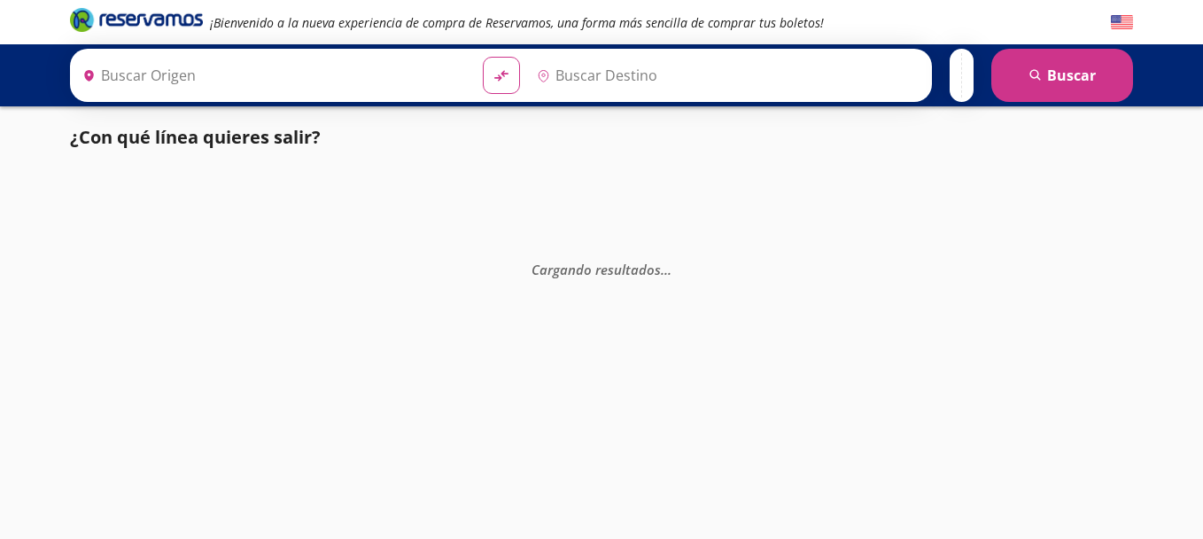
type input "[GEOGRAPHIC_DATA], [GEOGRAPHIC_DATA]"
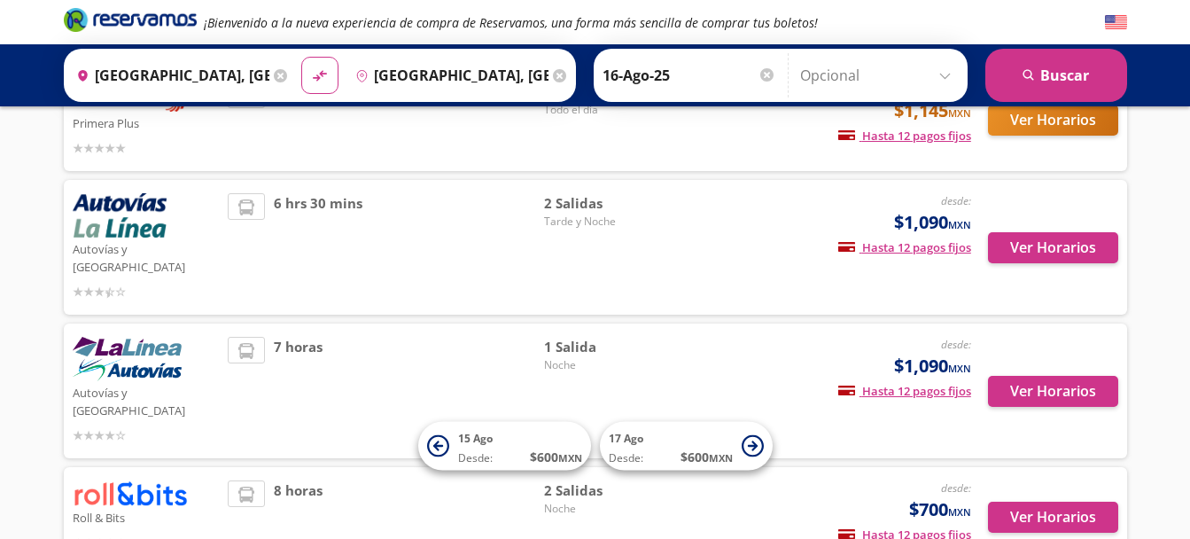
scroll to position [322, 0]
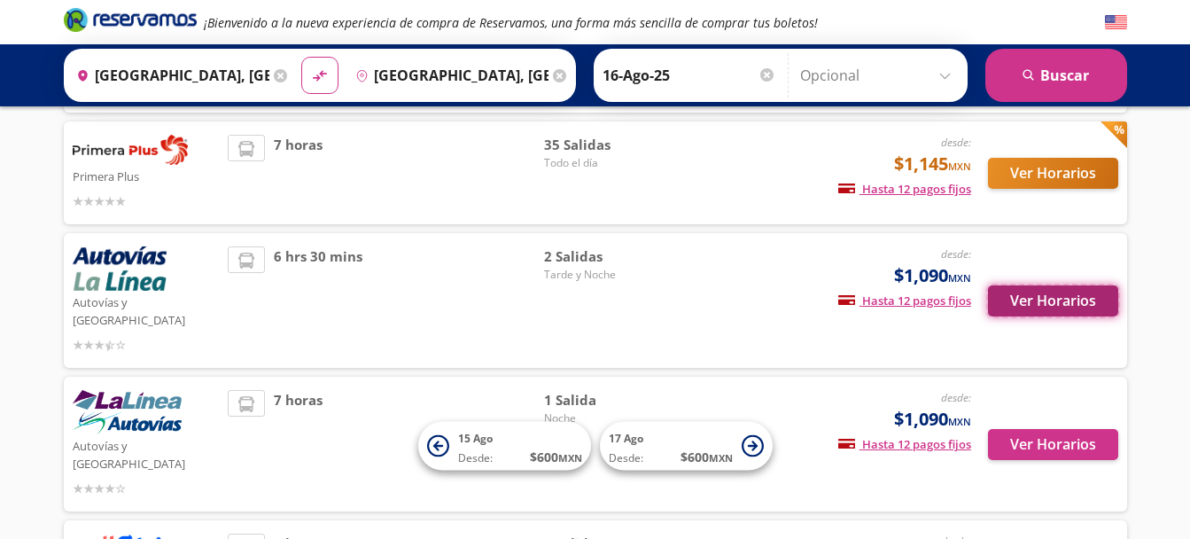
click at [1047, 295] on button "Ver Horarios" at bounding box center [1053, 300] width 130 height 31
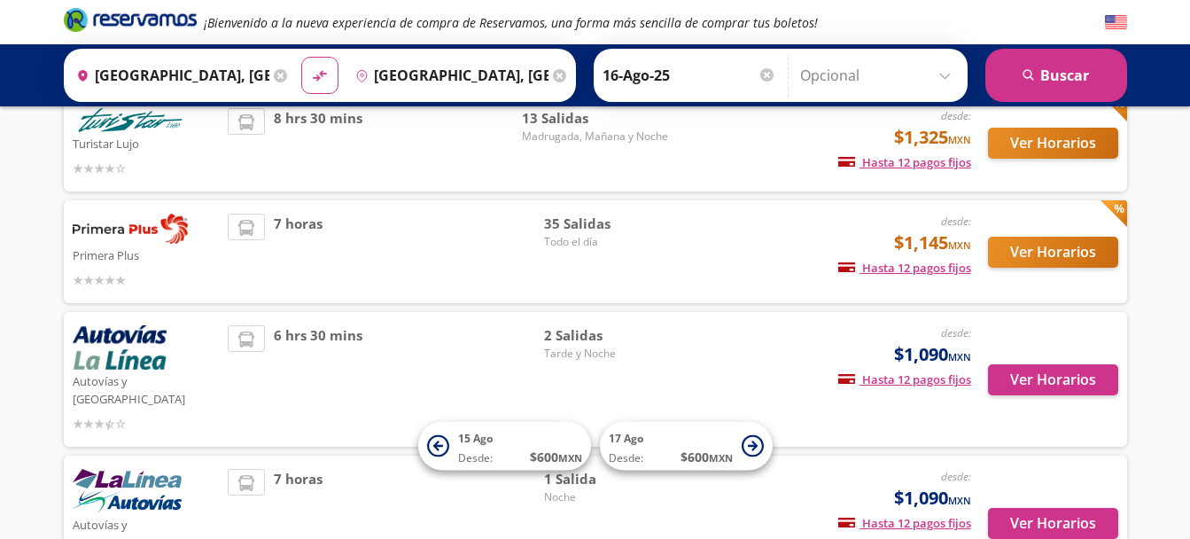
scroll to position [235, 0]
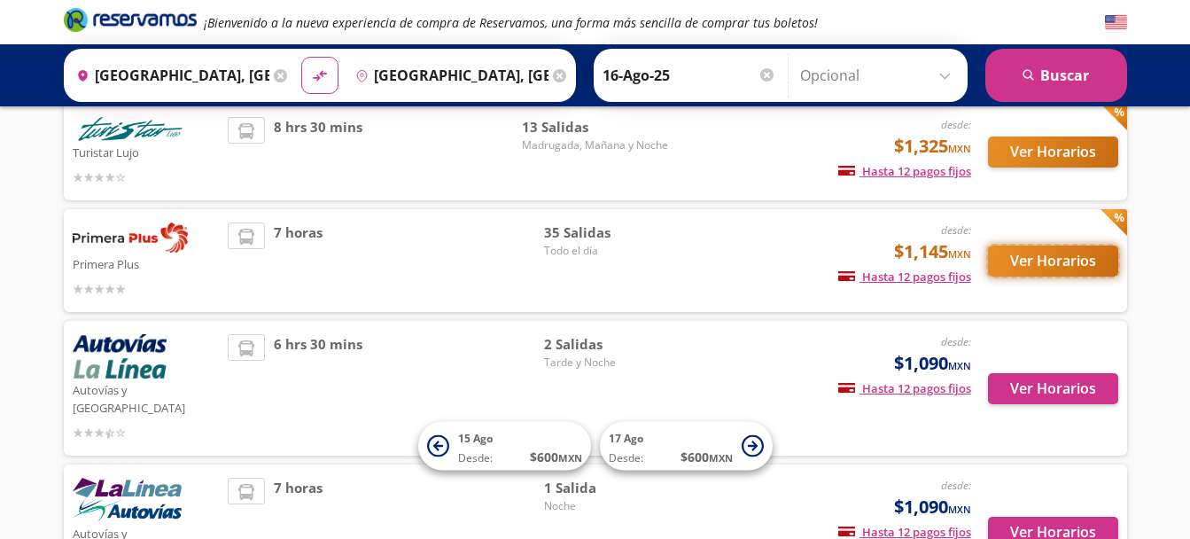
click at [1019, 265] on button "Ver Horarios" at bounding box center [1053, 260] width 130 height 31
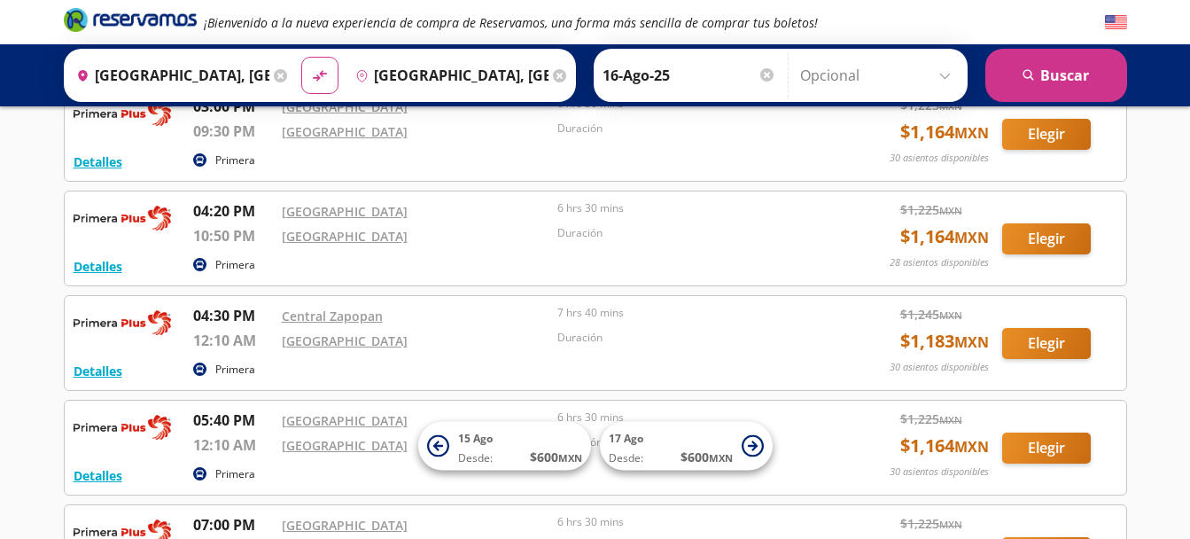
scroll to position [1262, 0]
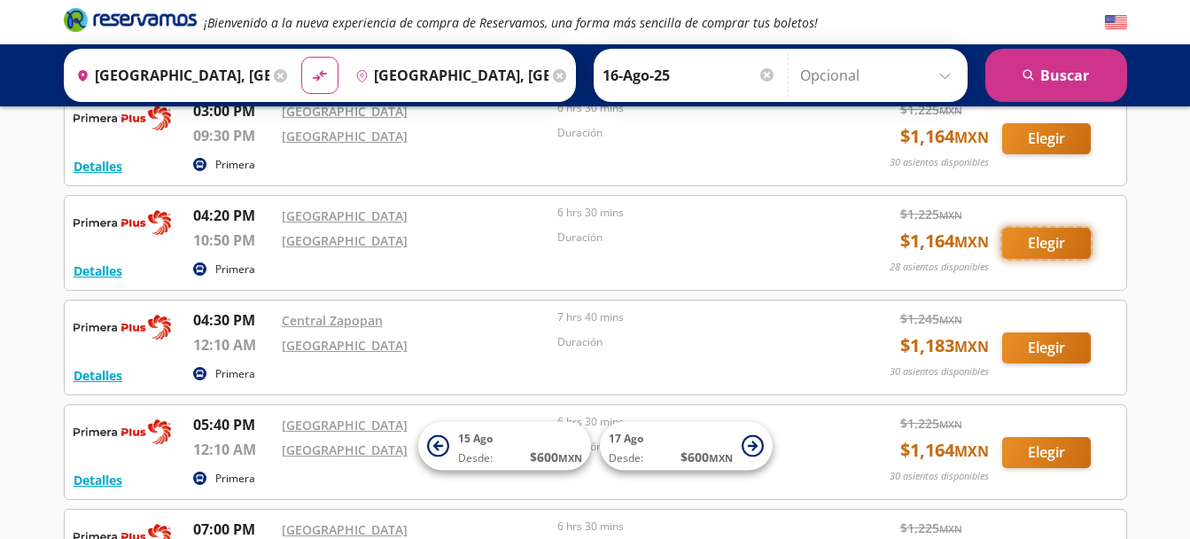
click at [1065, 234] on button "Elegir" at bounding box center [1046, 243] width 89 height 31
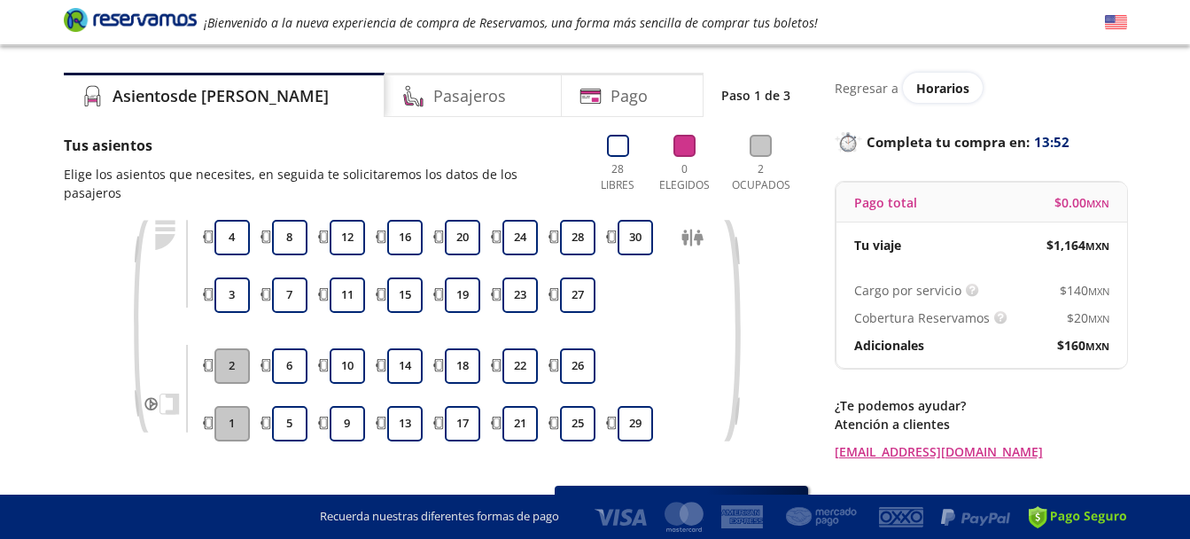
scroll to position [37, 0]
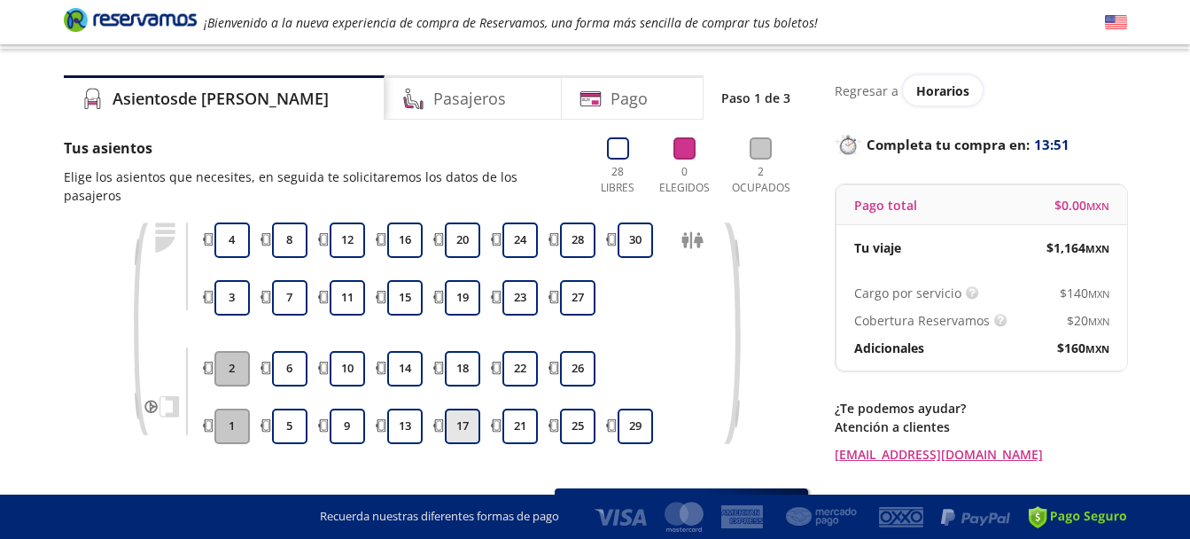
click at [458, 408] on button "17" at bounding box center [462, 425] width 35 height 35
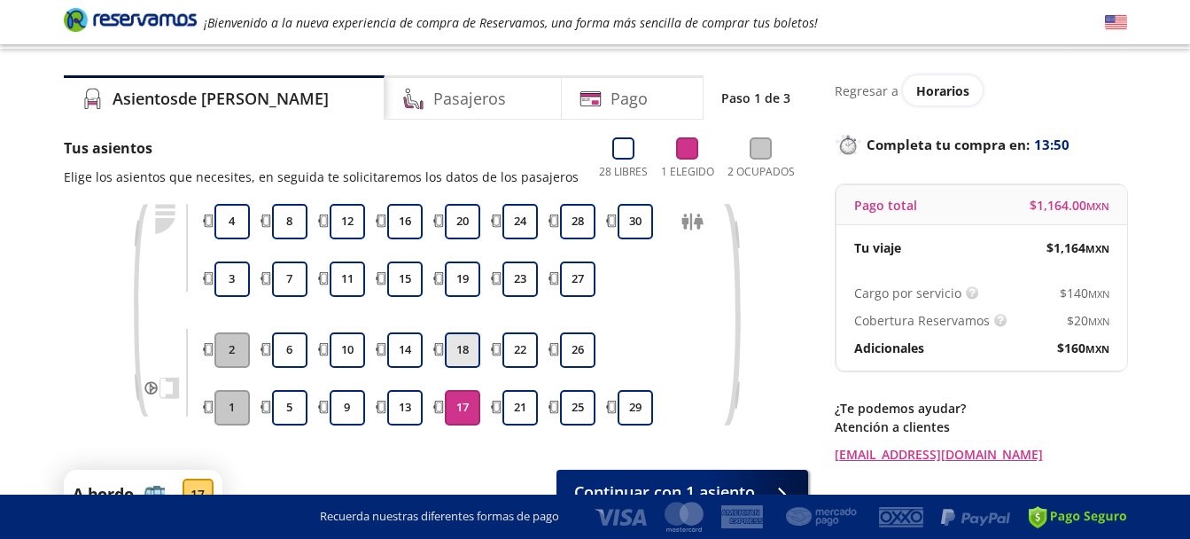
click at [465, 351] on button "18" at bounding box center [462, 349] width 35 height 35
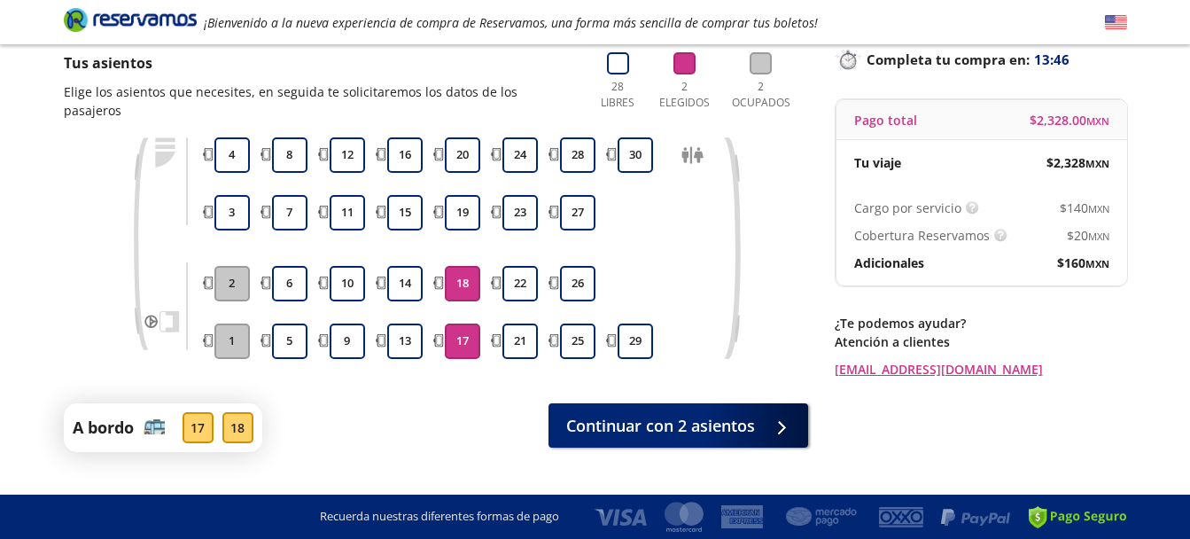
scroll to position [119, 0]
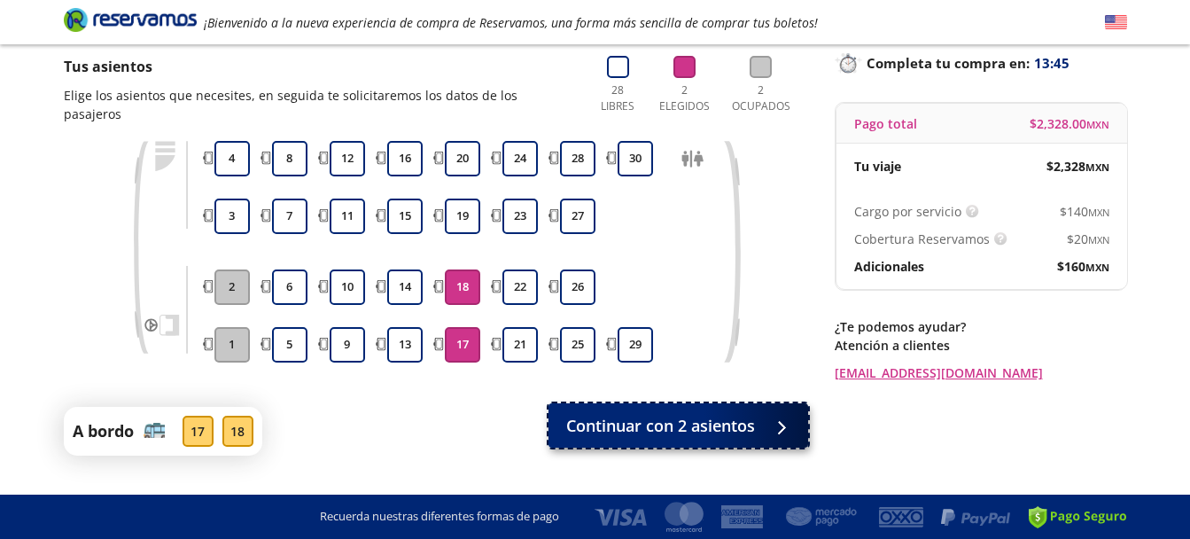
click at [750, 414] on span "Continuar con 2 asientos" at bounding box center [660, 426] width 189 height 24
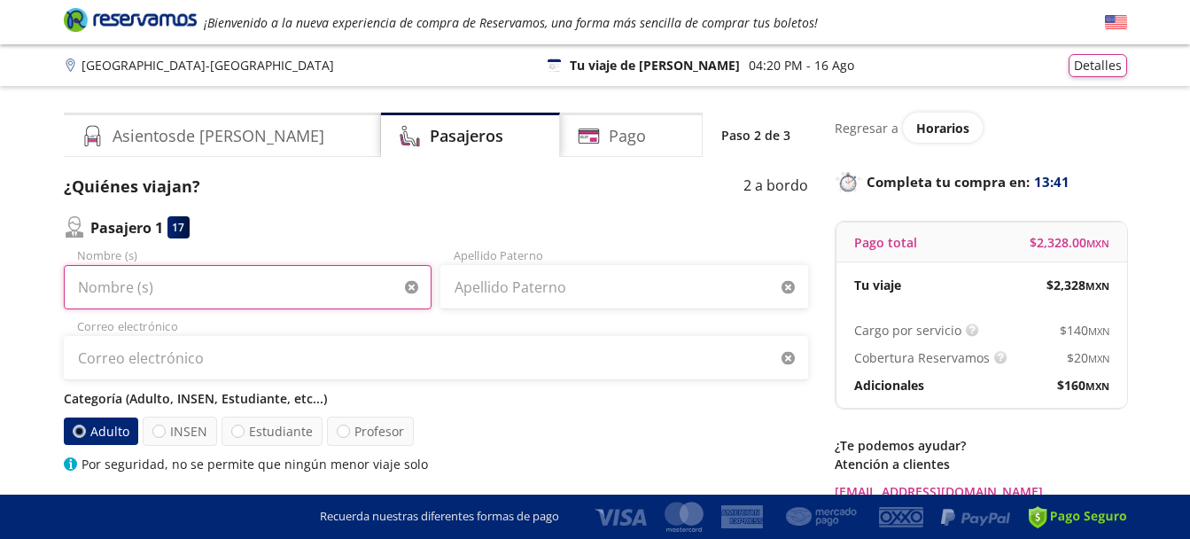
click at [216, 301] on input "Nombre (s)" at bounding box center [248, 287] width 368 height 44
type input "r"
type input "[PERSON_NAME]"
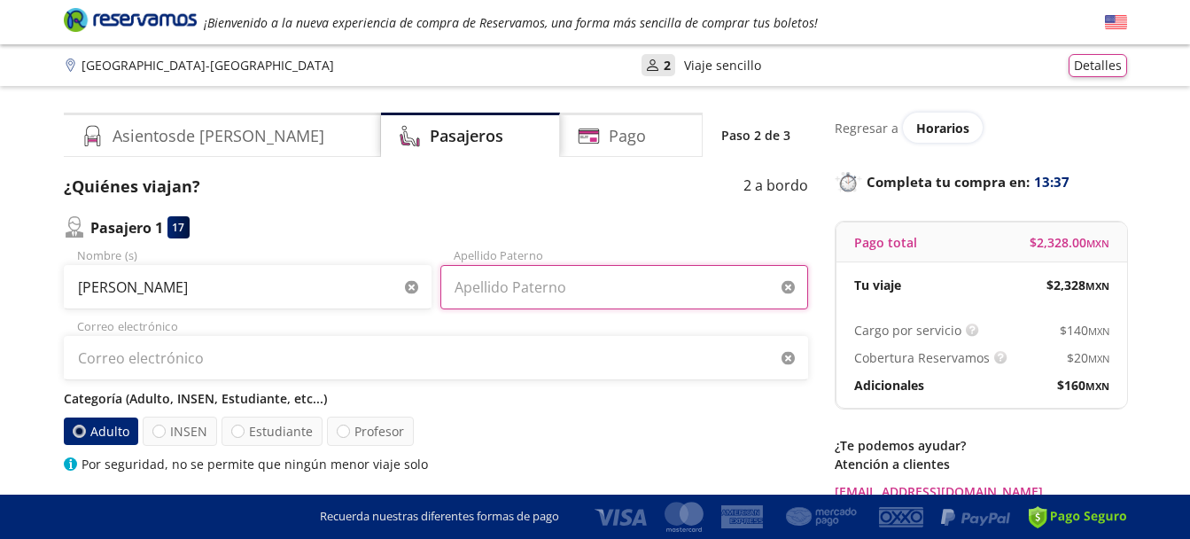
click at [523, 294] on input "Apellido Paterno" at bounding box center [624, 287] width 368 height 44
type input "[PERSON_NAME]"
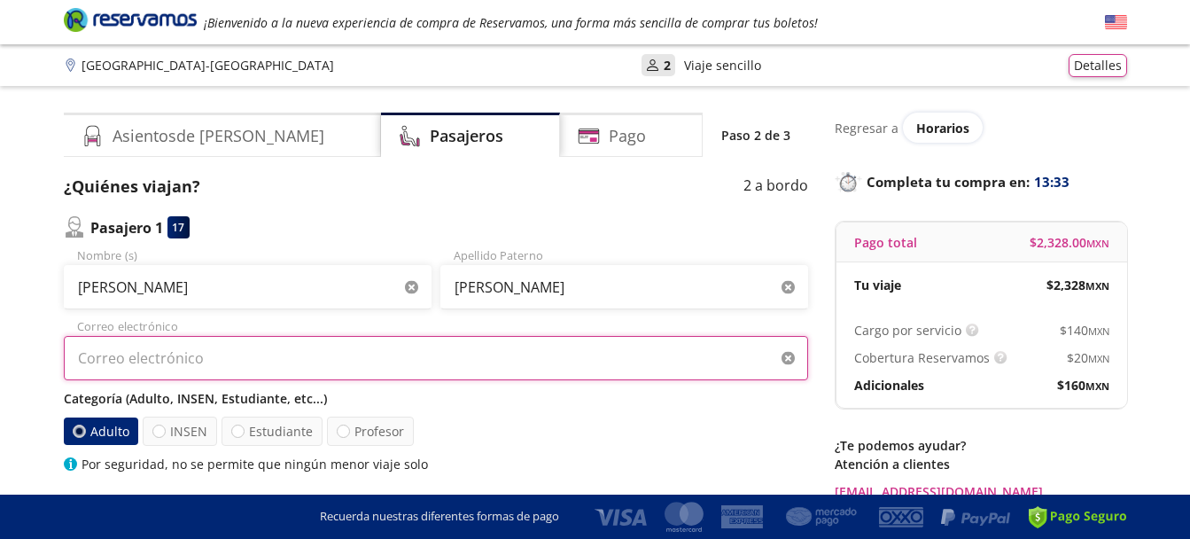
click at [450, 345] on input "Correo electrónico" at bounding box center [436, 358] width 744 height 44
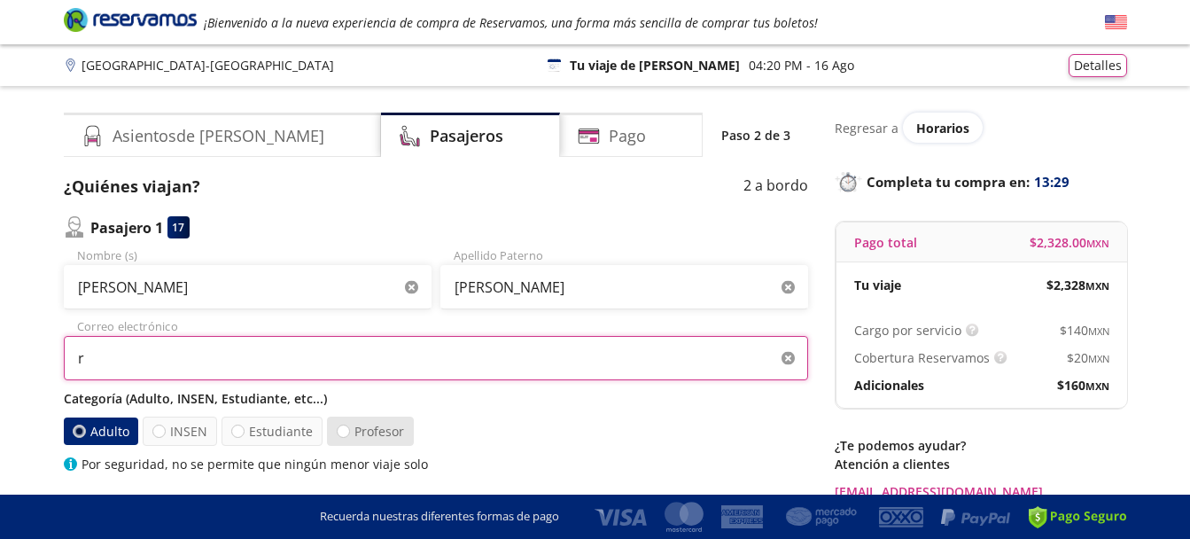
type input "[EMAIL_ADDRESS][DOMAIN_NAME]"
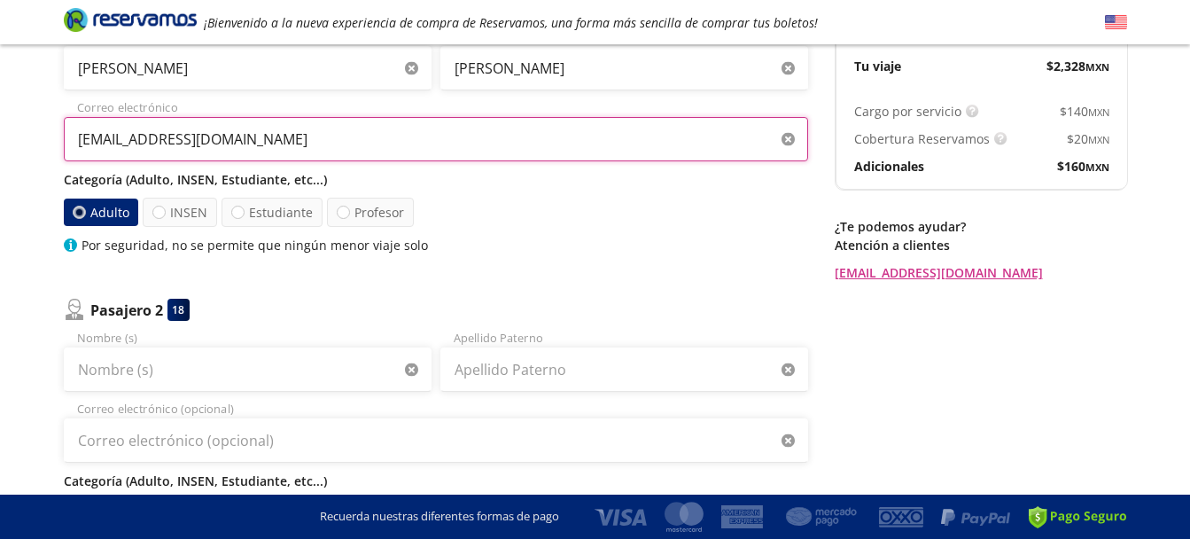
scroll to position [227, 0]
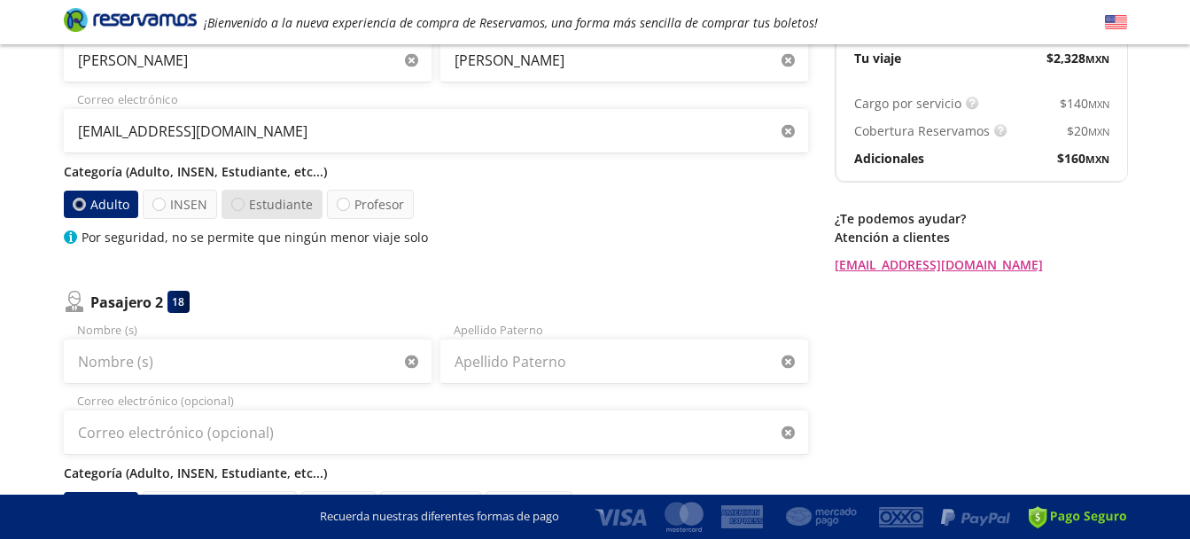
click at [236, 203] on div at bounding box center [237, 204] width 13 height 13
click at [236, 203] on input "Estudiante" at bounding box center [238, 204] width 12 height 12
radio input "true"
radio input "false"
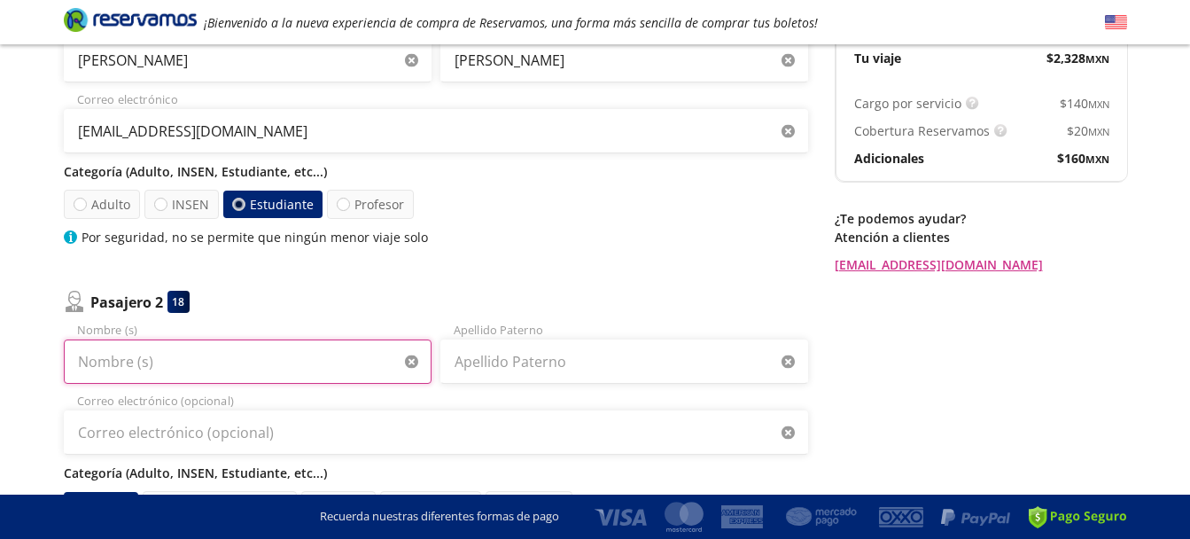
click at [225, 360] on input "Nombre (s)" at bounding box center [248, 361] width 368 height 44
type input "[PERSON_NAME]"
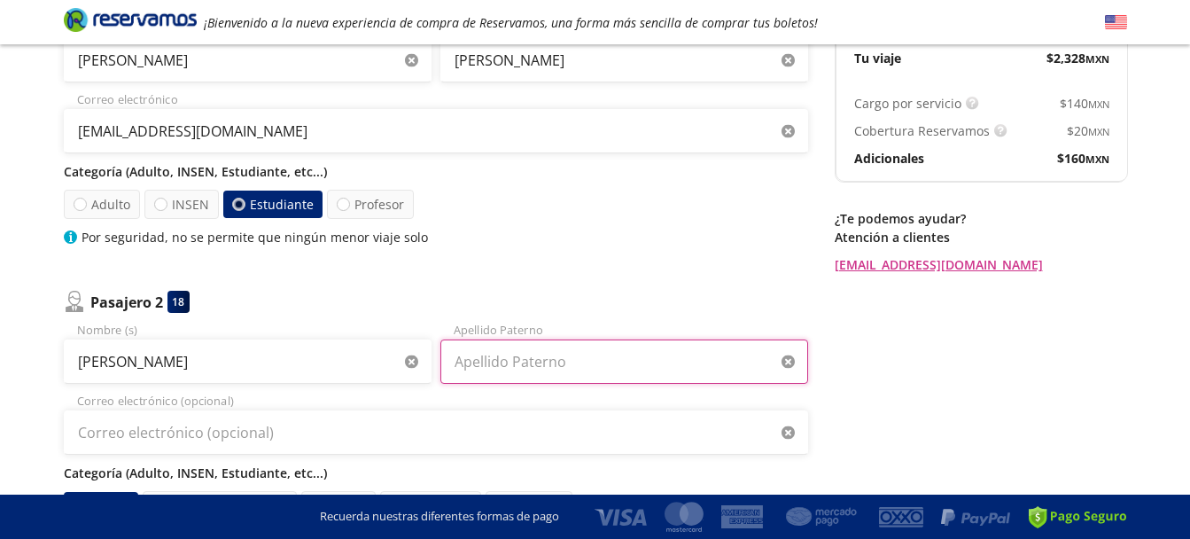
click at [492, 370] on input "Apellido Paterno" at bounding box center [624, 361] width 368 height 44
type input "Ventura"
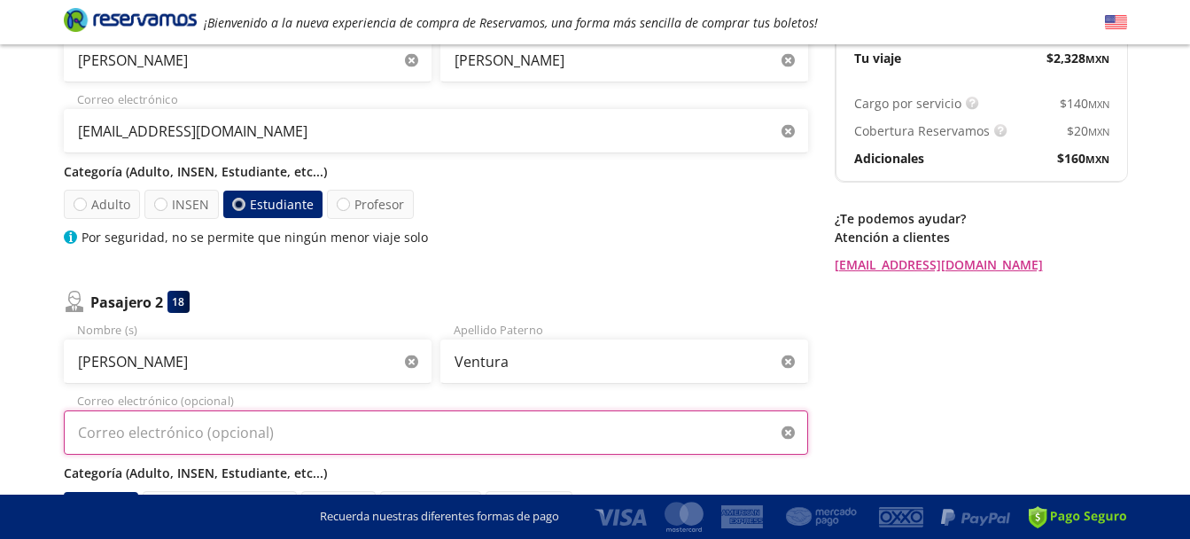
click at [391, 430] on input "Correo electrónico (opcional)" at bounding box center [436, 432] width 744 height 44
type input "[EMAIL_ADDRESS][DOMAIN_NAME]"
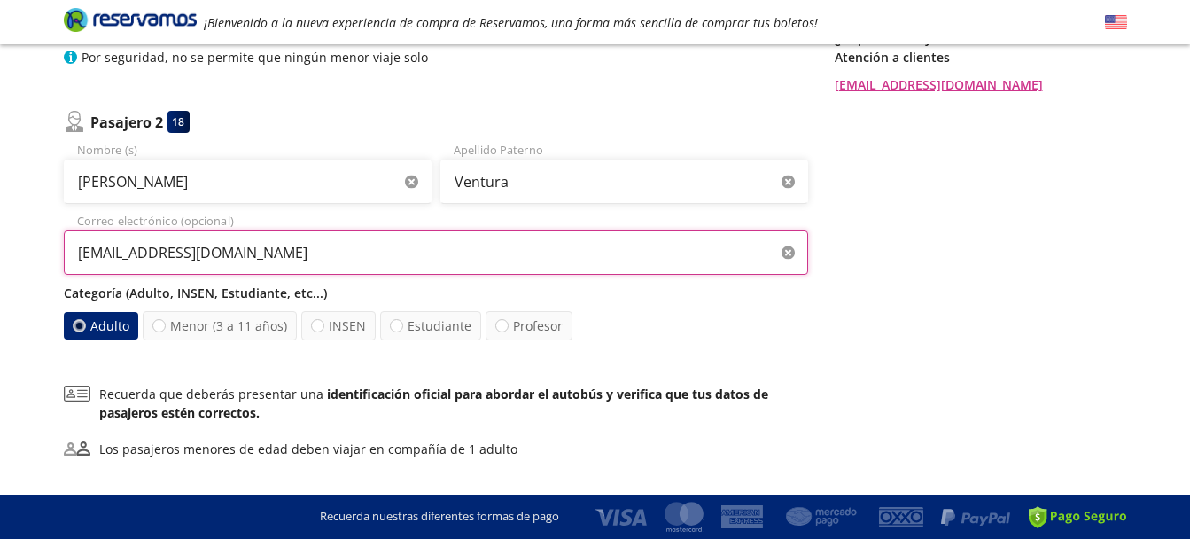
scroll to position [415, 0]
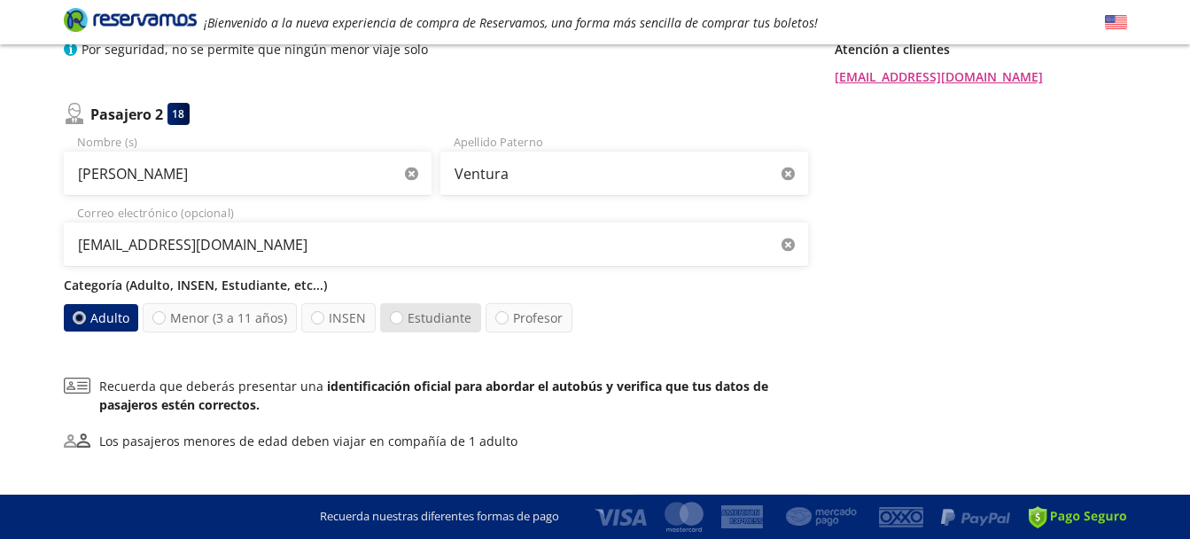
click at [413, 317] on label "Estudiante" at bounding box center [430, 317] width 101 height 29
click at [402, 317] on input "Estudiante" at bounding box center [397, 318] width 12 height 12
radio input "true"
radio input "false"
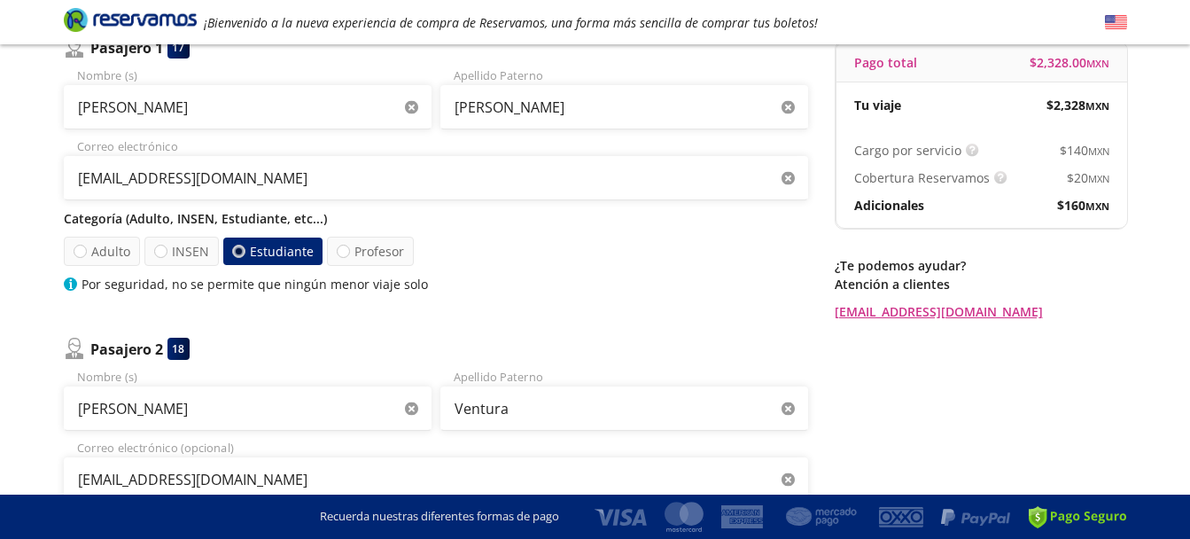
scroll to position [182, 0]
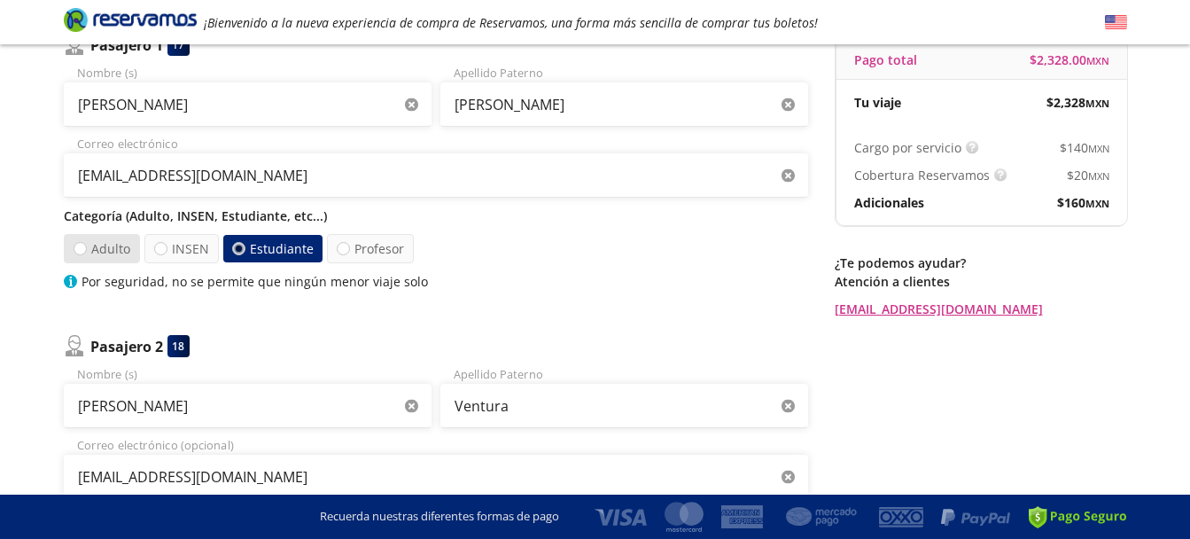
click at [92, 248] on label "Adulto" at bounding box center [101, 248] width 77 height 29
click at [85, 248] on input "Adulto" at bounding box center [80, 249] width 12 height 12
radio input "true"
radio input "false"
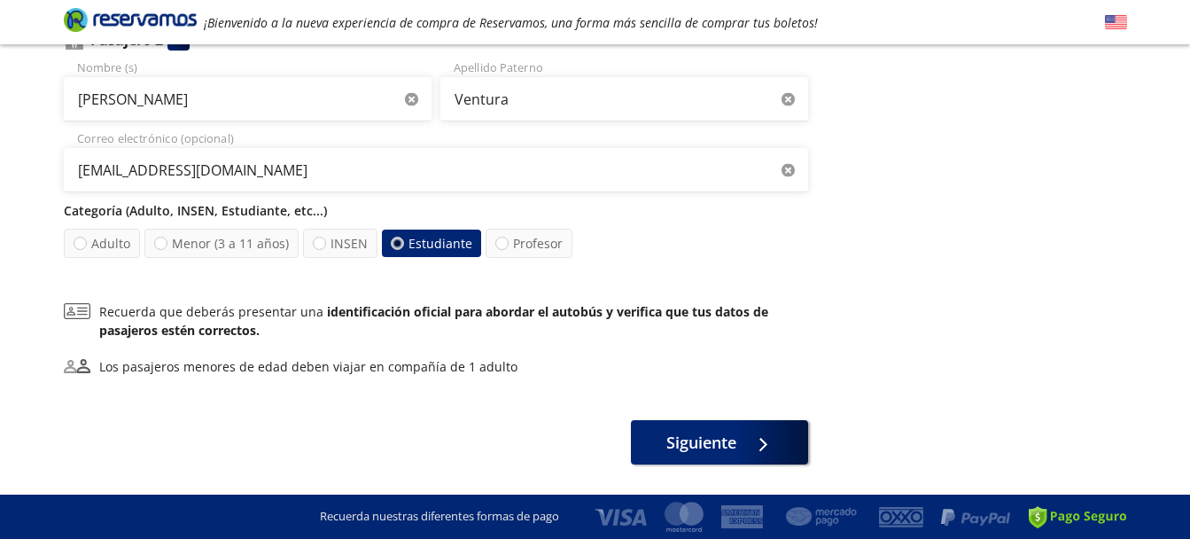
scroll to position [539, 0]
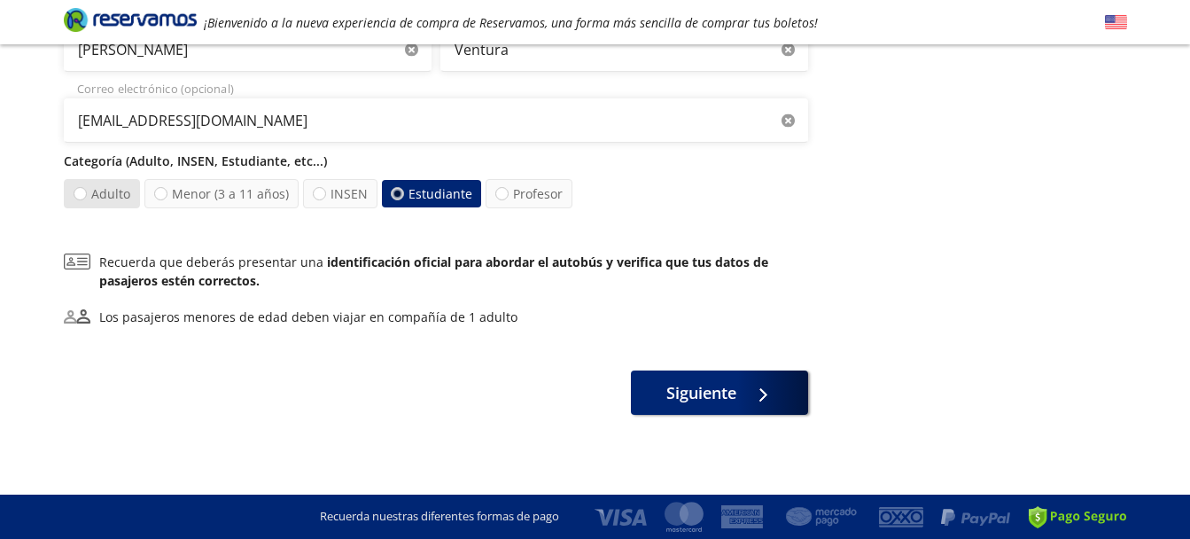
click at [110, 198] on label "Adulto" at bounding box center [102, 193] width 80 height 30
click at [84, 198] on input "Adulto" at bounding box center [79, 194] width 12 height 12
radio input "true"
radio input "false"
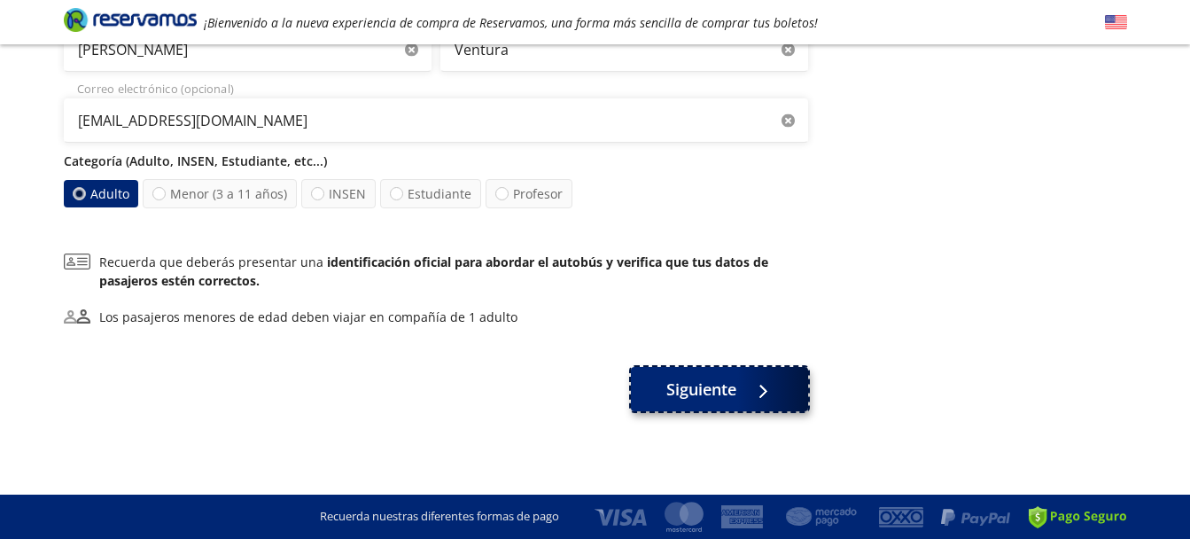
click at [727, 384] on span "Siguiente" at bounding box center [701, 389] width 70 height 24
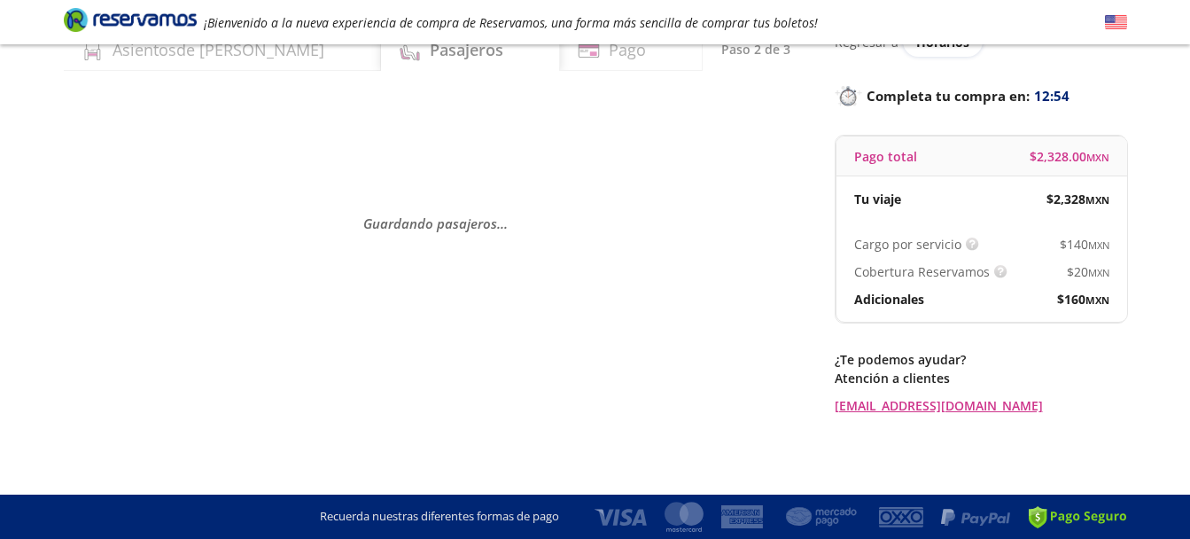
scroll to position [0, 0]
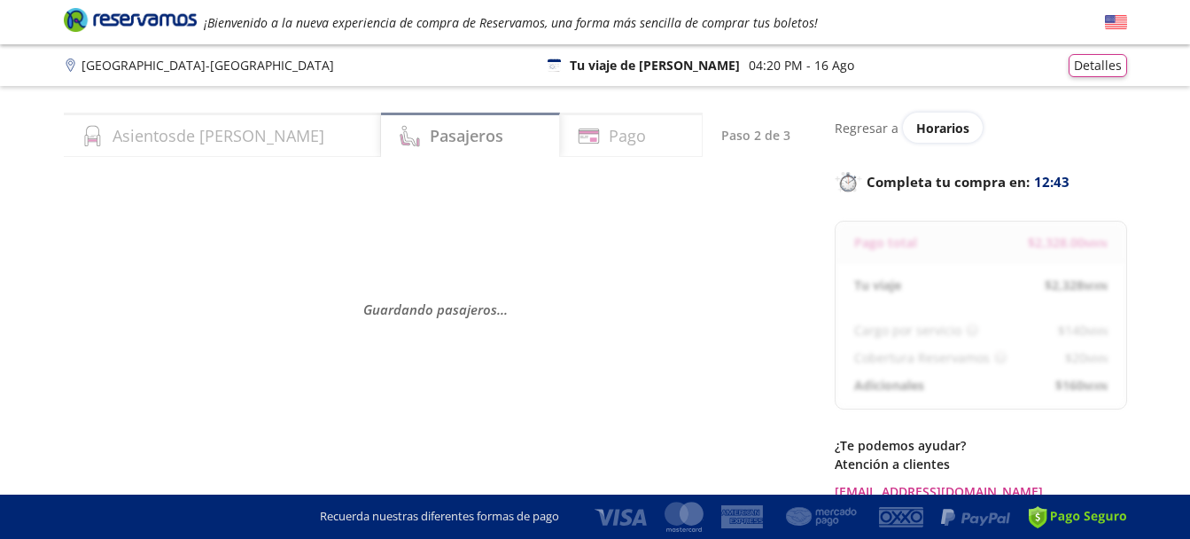
select select "MX"
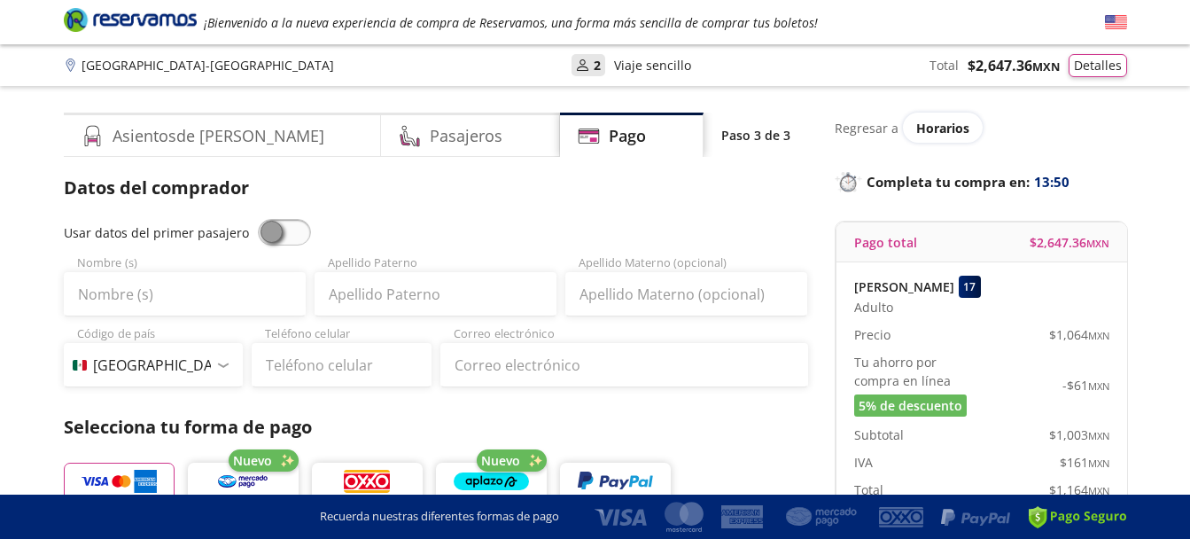
click at [268, 243] on span at bounding box center [284, 232] width 53 height 27
click at [258, 219] on input "checkbox" at bounding box center [258, 219] width 0 height 0
type input "[PERSON_NAME]"
type input "[EMAIL_ADDRESS][DOMAIN_NAME]"
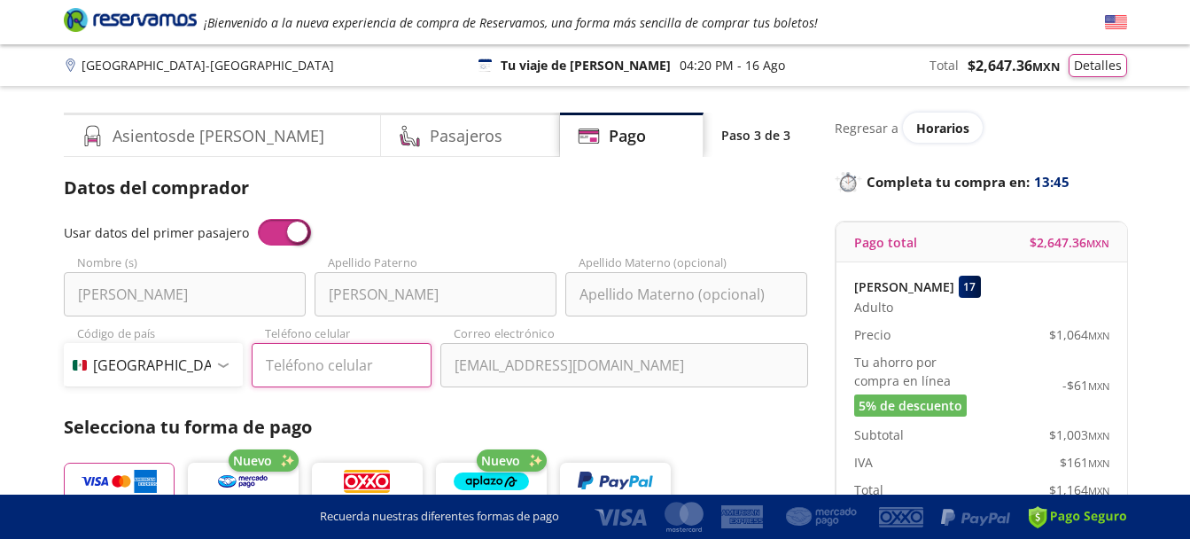
click at [336, 374] on input "Teléfono celular" at bounding box center [342, 365] width 180 height 44
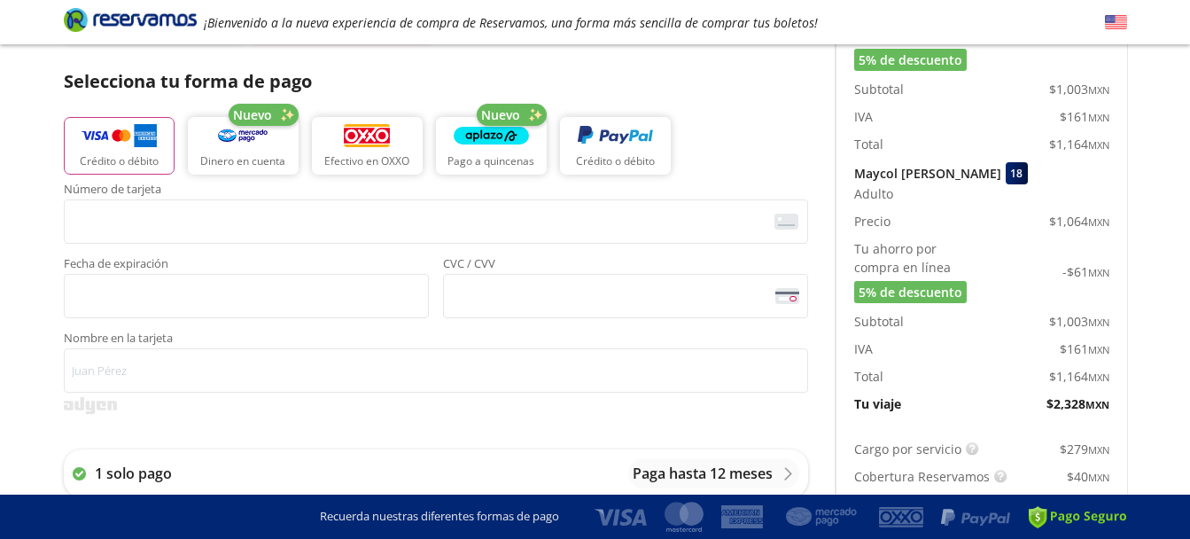
scroll to position [348, 0]
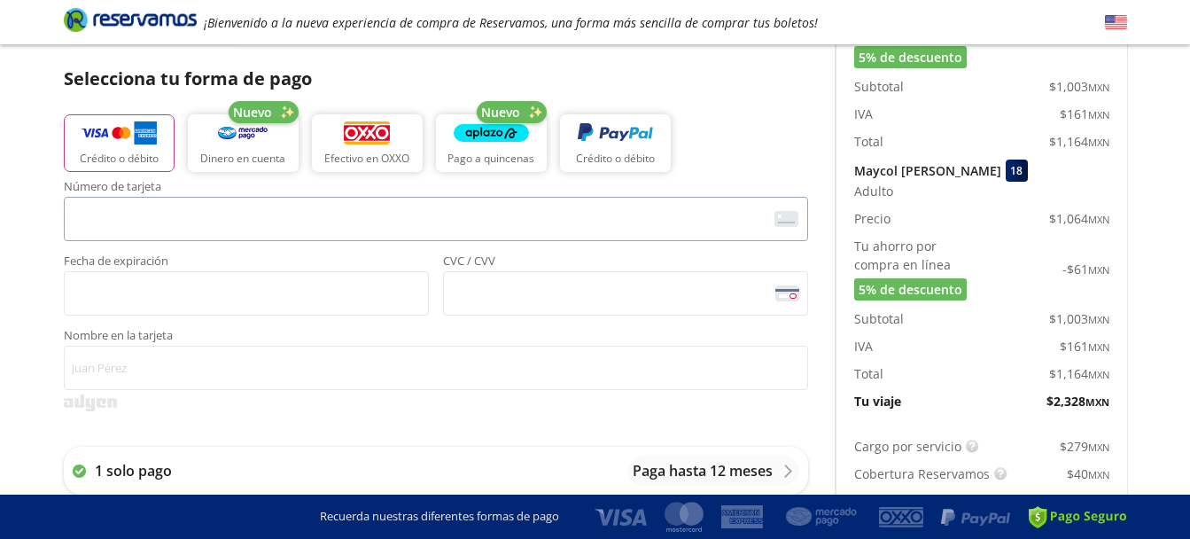
type input "55 4908 7675"
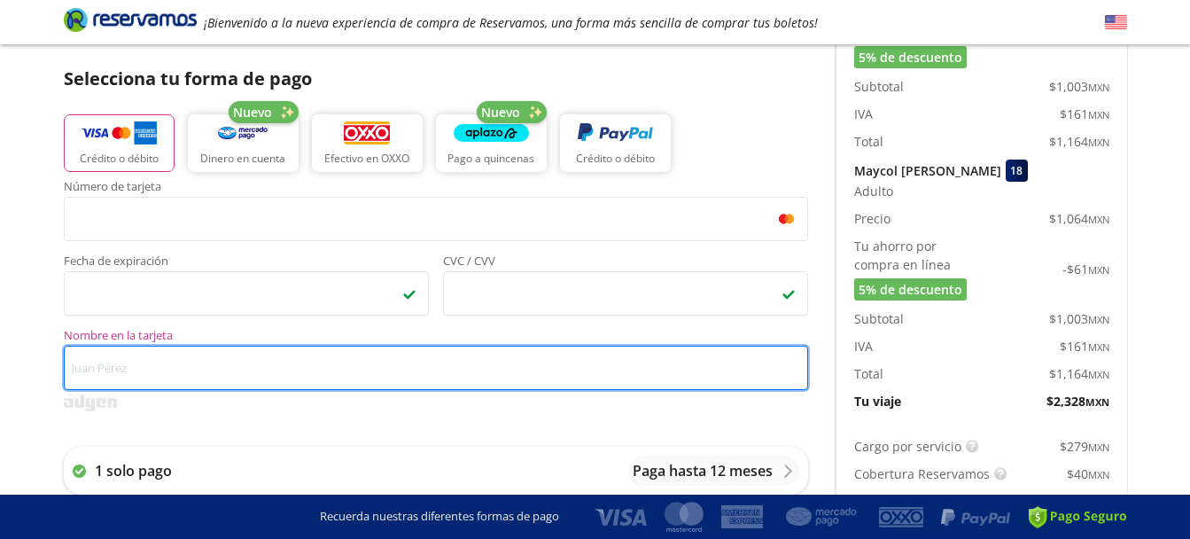
click at [221, 346] on input "Nombre en la tarjeta" at bounding box center [436, 367] width 744 height 44
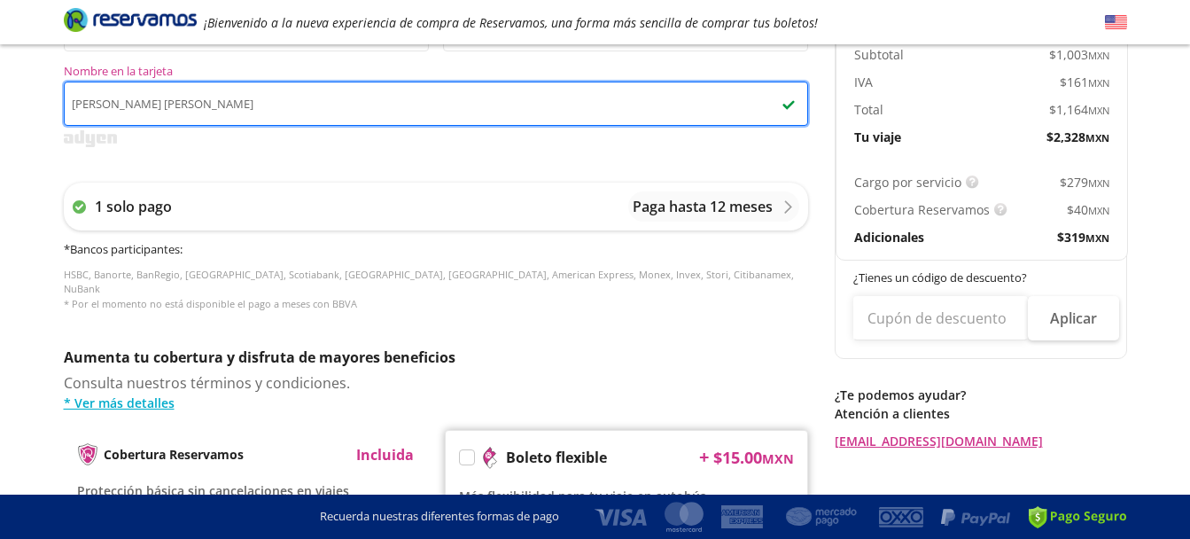
scroll to position [643, 0]
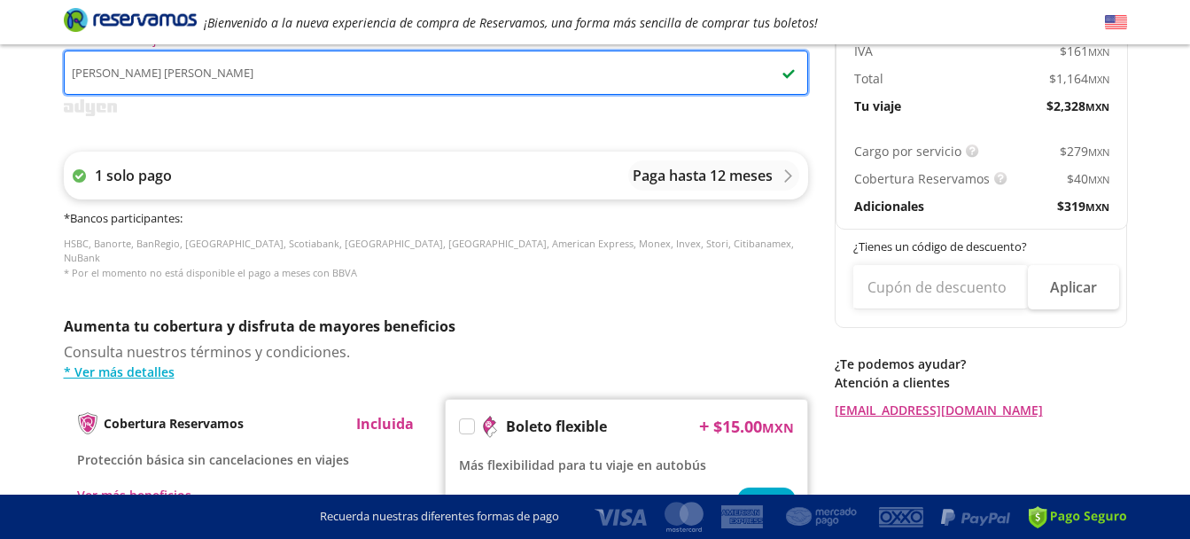
type input "[PERSON_NAME] [PERSON_NAME]"
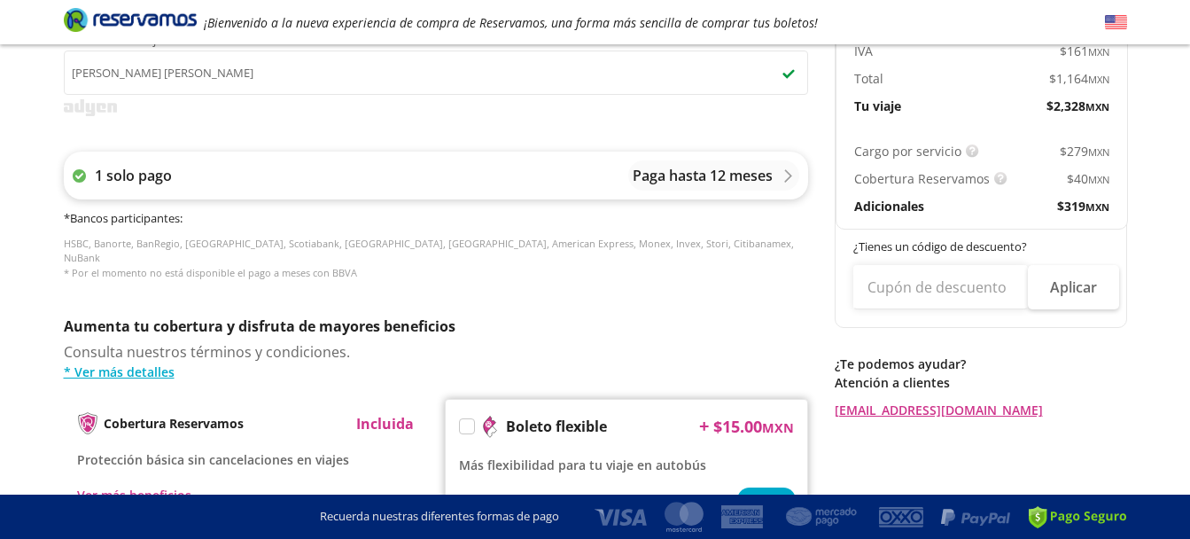
click at [691, 174] on p "Paga hasta 12 meses" at bounding box center [702, 175] width 140 height 21
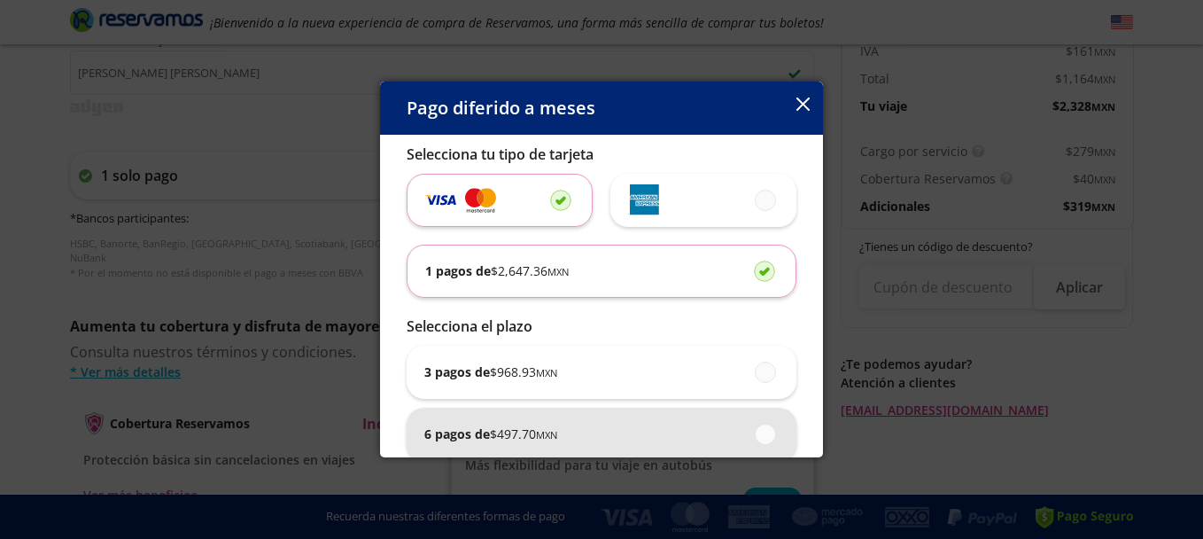
click at [766, 426] on span at bounding box center [766, 433] width 0 height 19
click at [755, 428] on input "6 pagos de $ 497.70 MXN" at bounding box center [761, 434] width 12 height 12
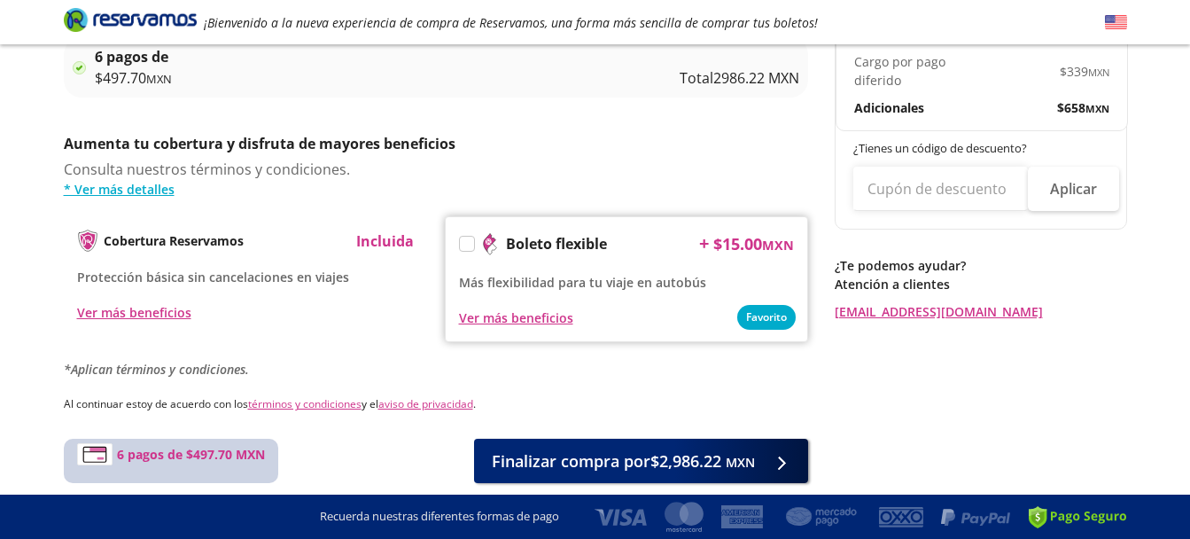
scroll to position [874, 0]
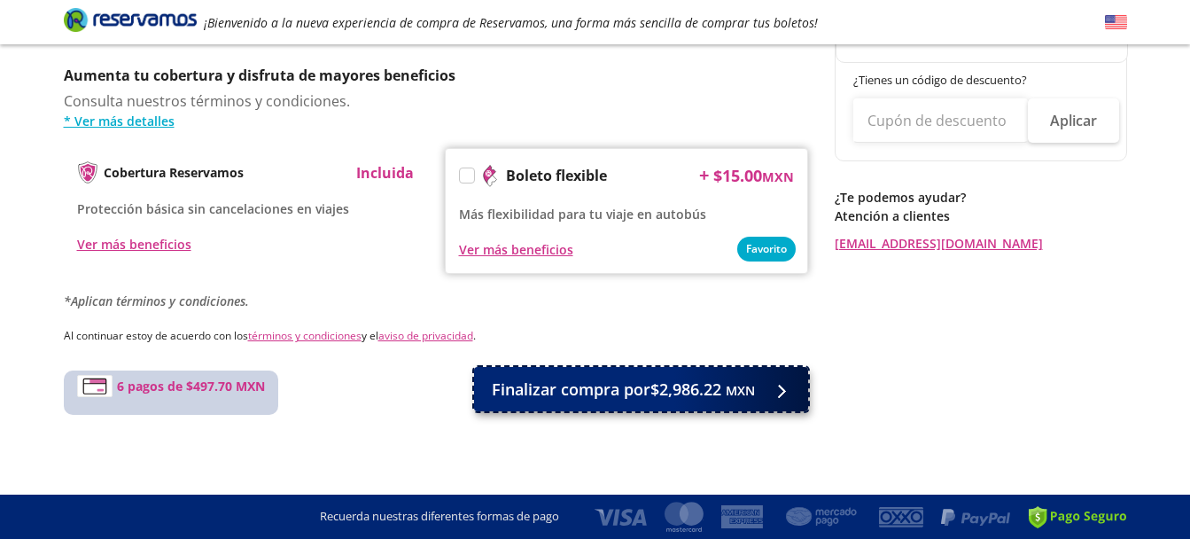
click at [713, 390] on span "Finalizar compra por $2,986.22 MXN" at bounding box center [623, 389] width 263 height 24
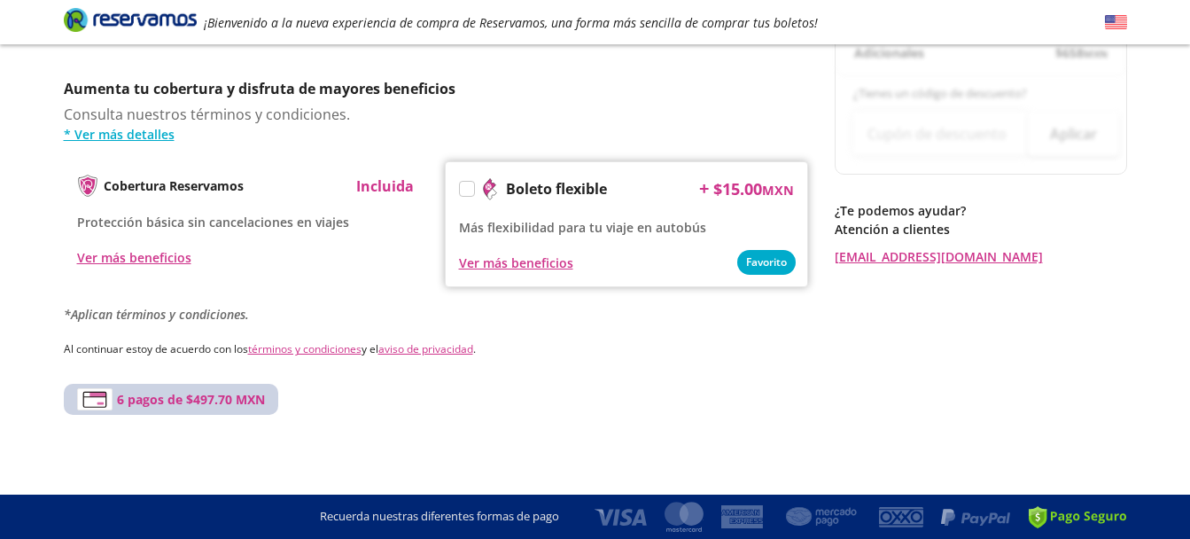
scroll to position [0, 0]
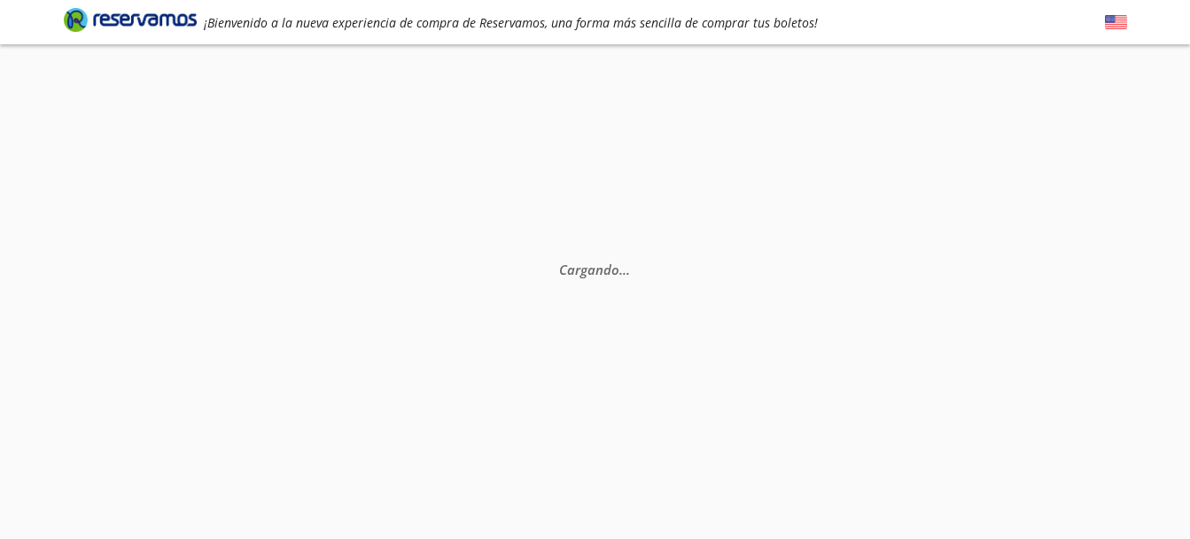
select select "MX"
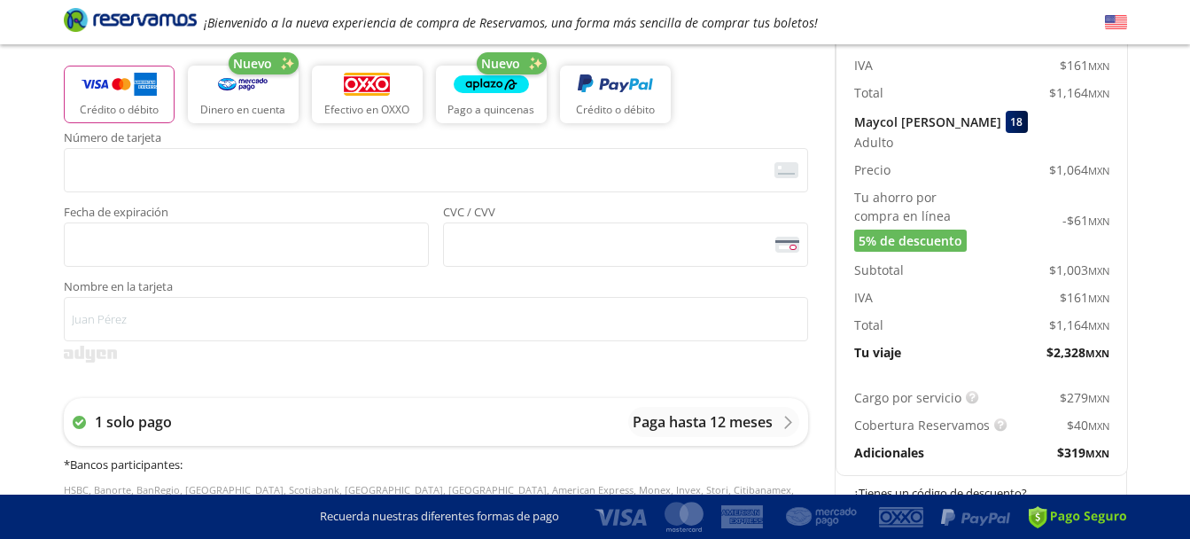
scroll to position [391, 0]
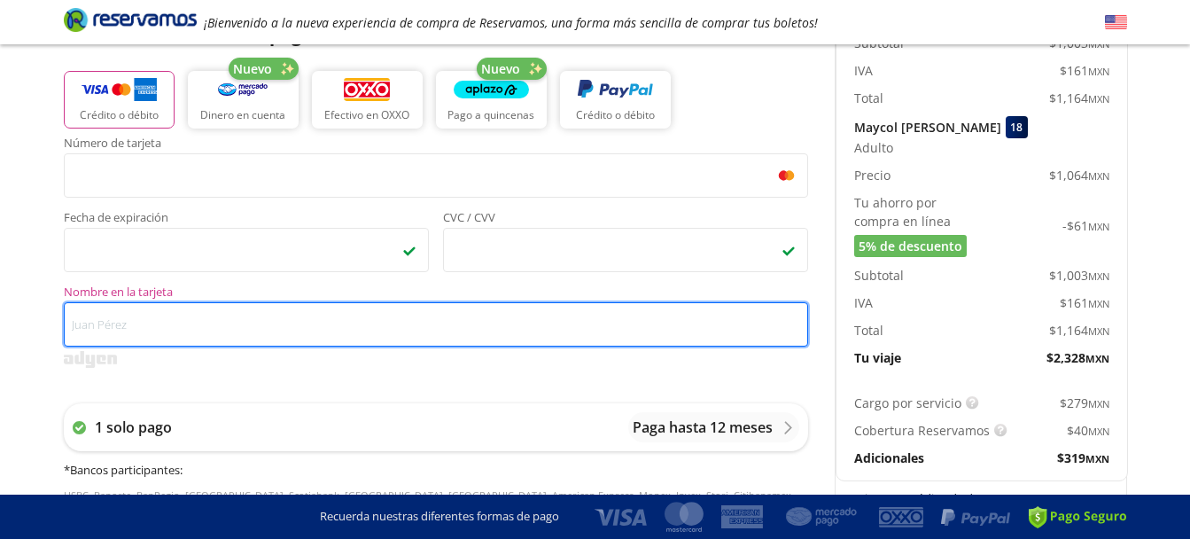
click at [235, 329] on input "Nombre en la tarjeta" at bounding box center [436, 324] width 744 height 44
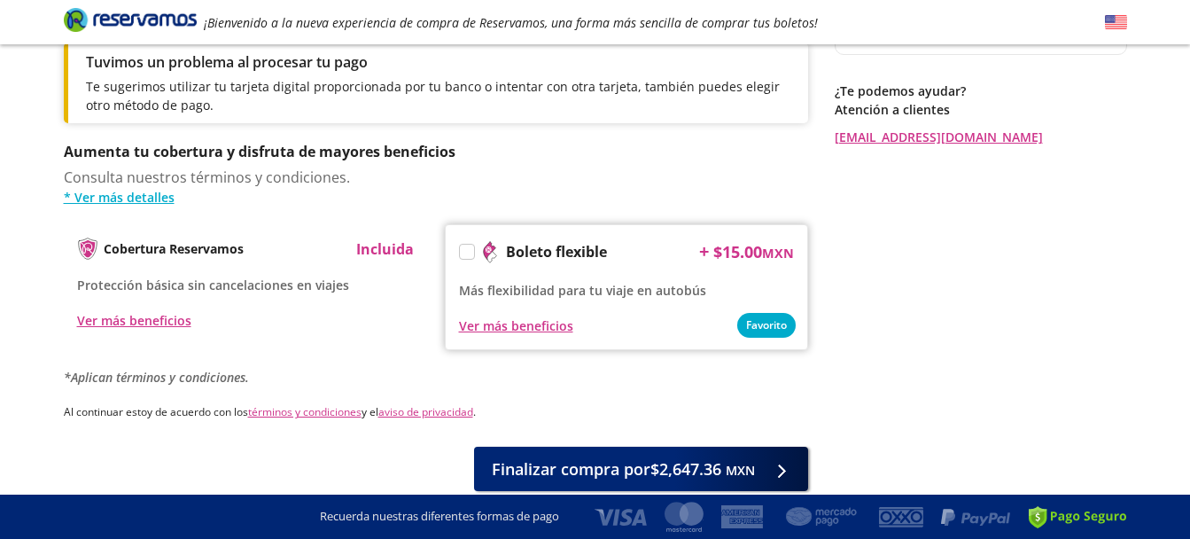
scroll to position [926, 0]
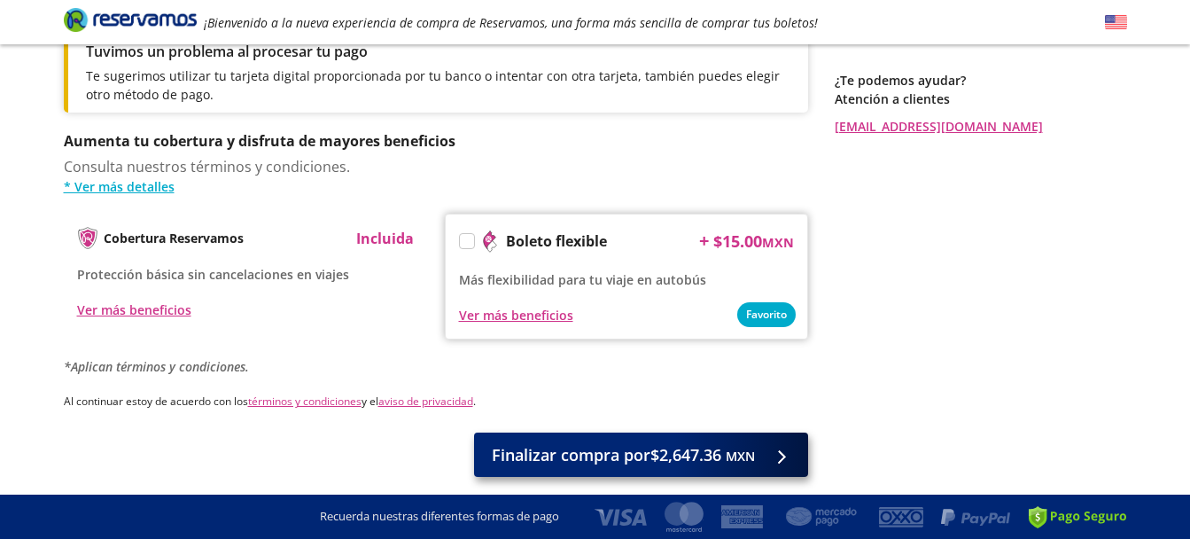
type input "[PERSON_NAME] [PERSON_NAME]"
click at [723, 443] on span "Finalizar compra por $2,647.36 MXN" at bounding box center [623, 455] width 263 height 24
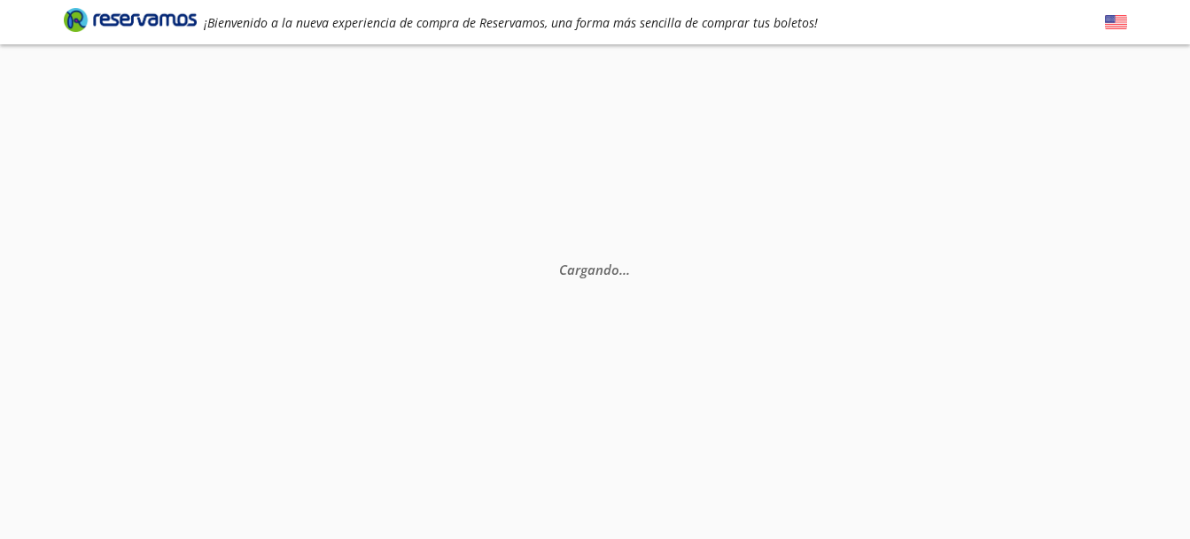
scroll to position [0, 0]
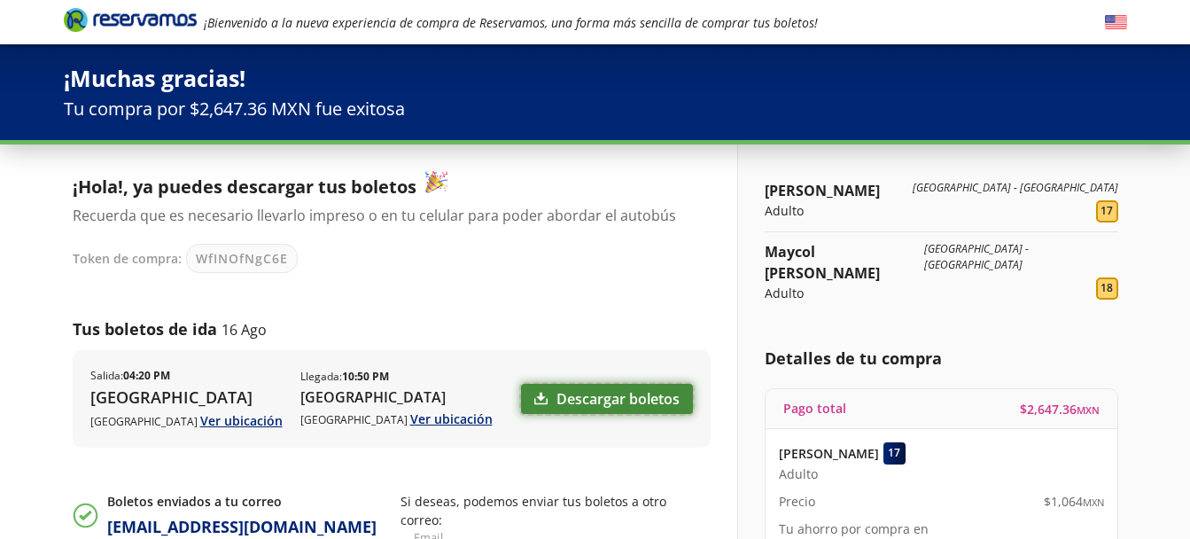
click at [643, 391] on link "Descargar boletos" at bounding box center [607, 399] width 172 height 30
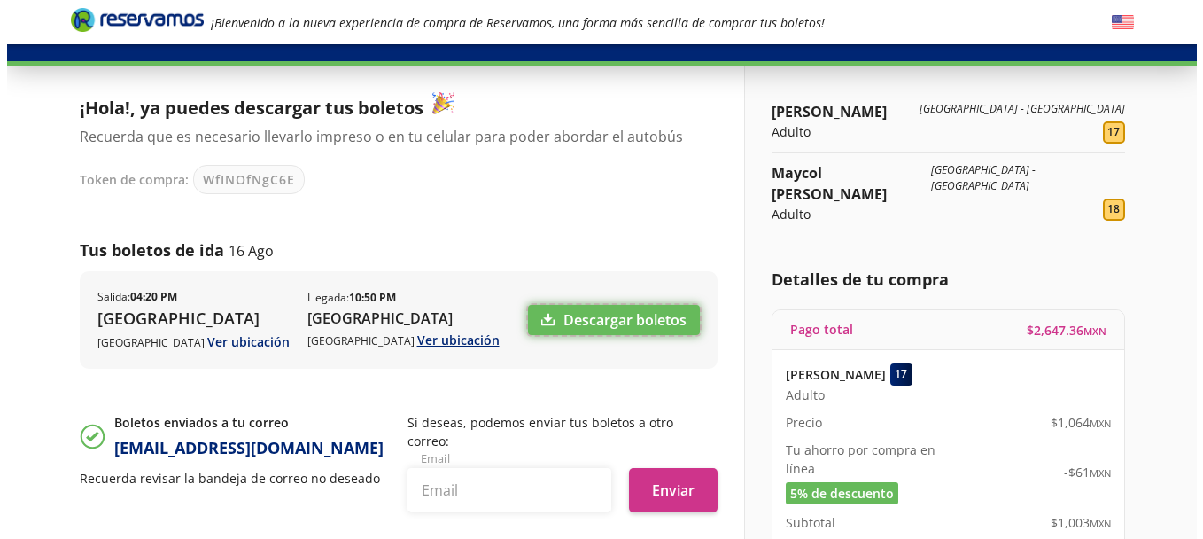
scroll to position [43, 0]
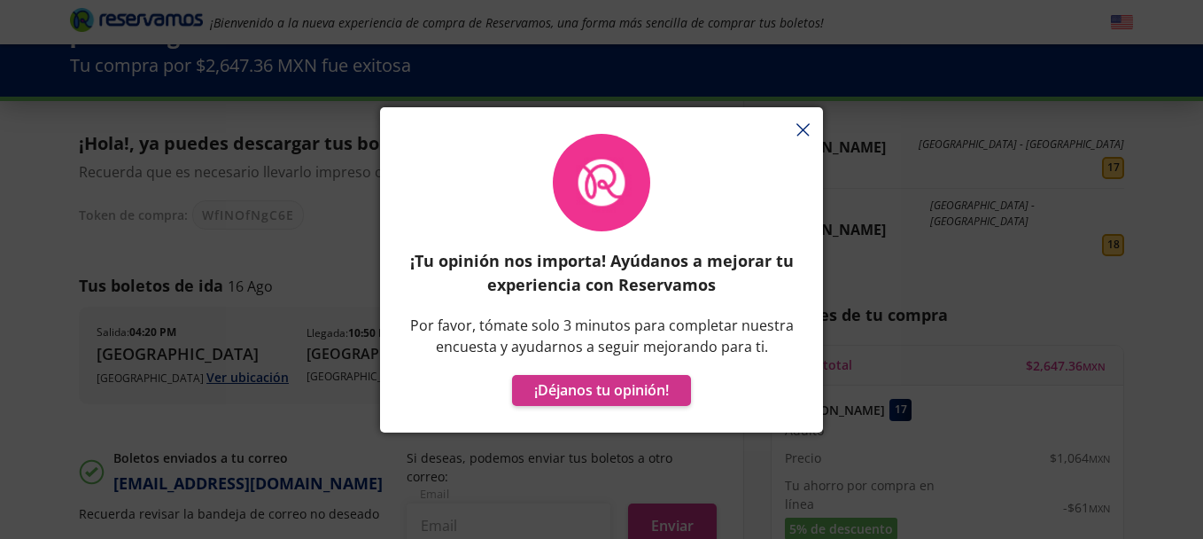
click at [802, 134] on div "¡Tu opinión nos importa! Ayúdanos a mejorar tu experiencia con Reservamos Por f…" at bounding box center [601, 278] width 443 height 307
click at [802, 127] on div "¡Tu opinión nos importa! Ayúdanos a mejorar tu experiencia con Reservamos Por f…" at bounding box center [601, 278] width 443 height 307
click at [800, 126] on div "¡Tu opinión nos importa! Ayúdanos a mejorar tu experiencia con Reservamos Por f…" at bounding box center [601, 278] width 443 height 307
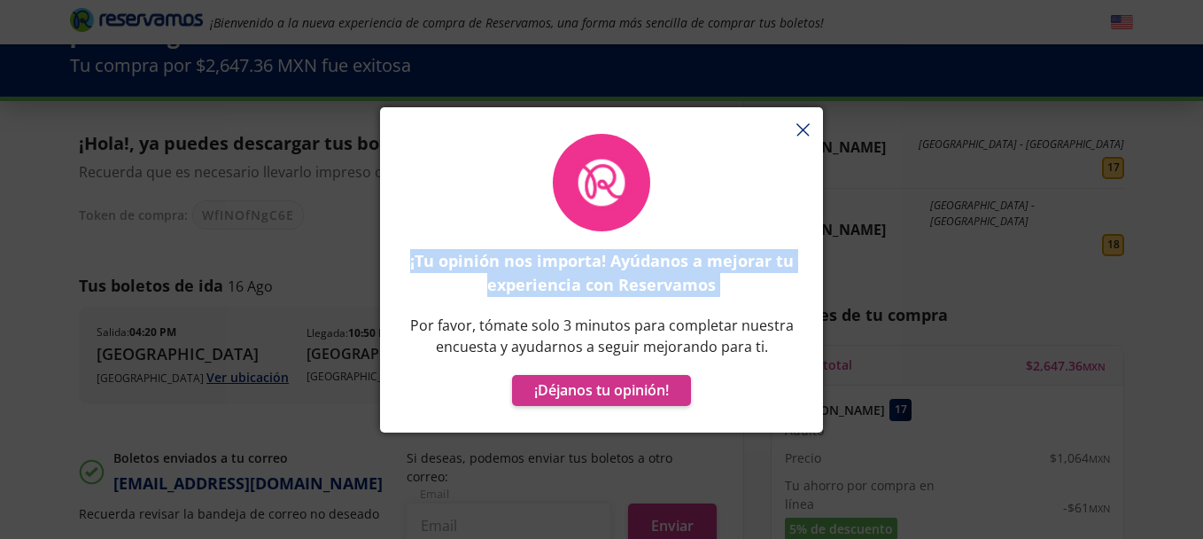
click at [800, 126] on div "¡Tu opinión nos importa! Ayúdanos a mejorar tu experiencia con Reservamos Por f…" at bounding box center [601, 278] width 443 height 307
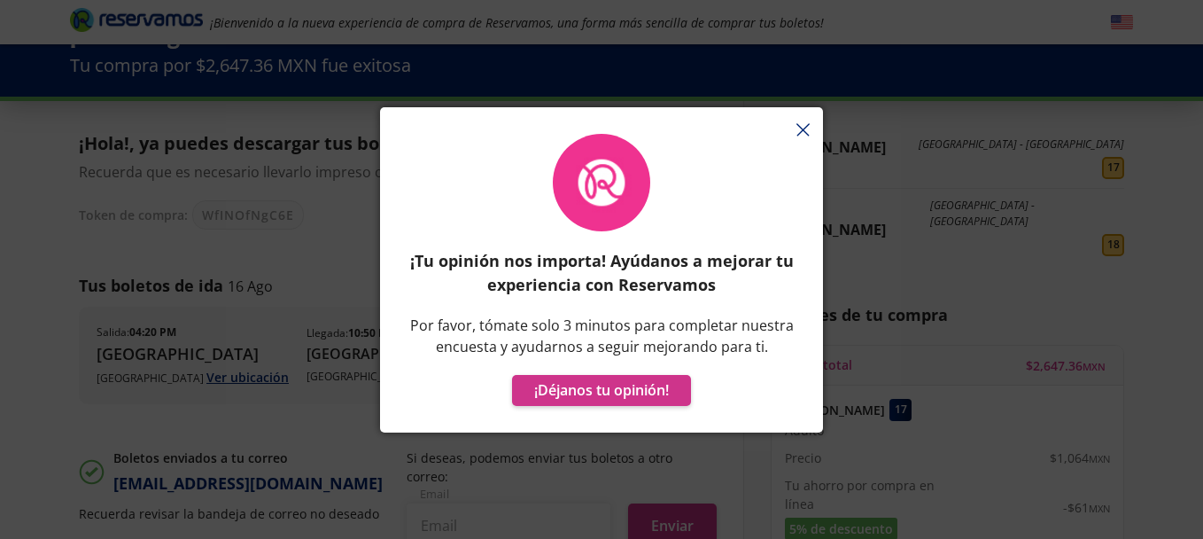
click at [800, 134] on div "¡Tu opinión nos importa! Ayúdanos a mejorar tu experiencia con Reservamos Por f…" at bounding box center [601, 278] width 443 height 307
